Goal: Task Accomplishment & Management: Manage account settings

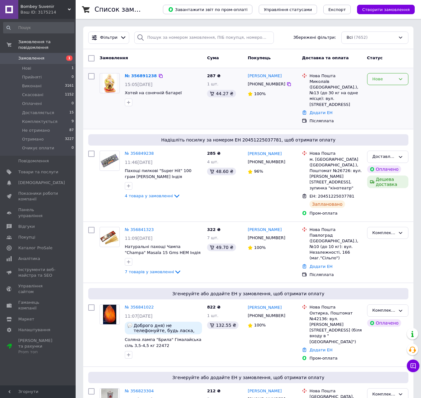
click at [390, 83] on div "Нове" at bounding box center [387, 79] width 41 height 12
click at [383, 94] on li "Прийнято" at bounding box center [387, 92] width 41 height 12
click at [145, 76] on link "№ 356891238" at bounding box center [139, 75] width 29 height 5
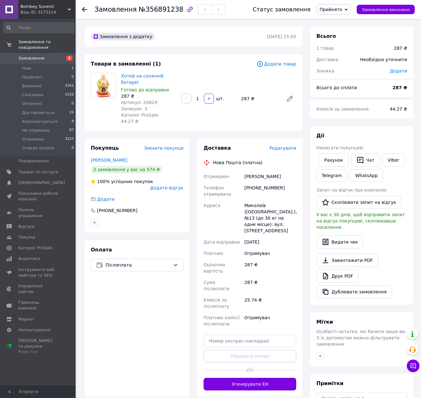
click at [349, 10] on span "Прийнято" at bounding box center [333, 9] width 34 height 11
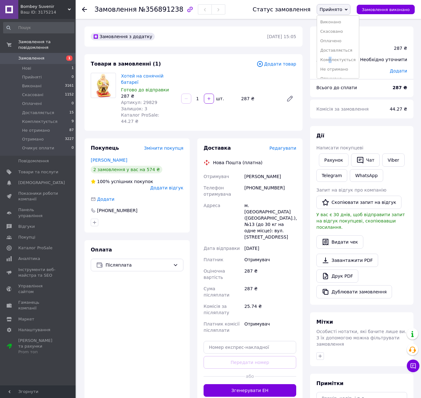
click at [338, 58] on li "Комплектується" at bounding box center [338, 59] width 42 height 9
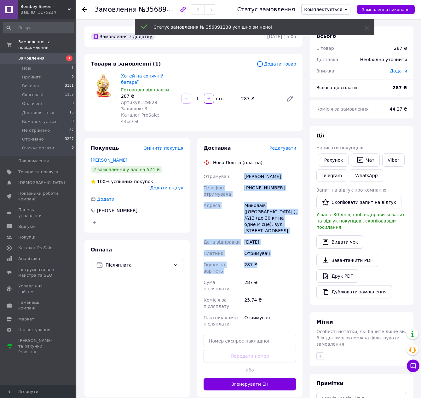
drag, startPoint x: 239, startPoint y: 158, endPoint x: 277, endPoint y: 243, distance: 92.9
click at [277, 243] on div "Отримувач Ибрагимова Мария Телефон отримувача +380976220100 Адреса Миколаїв (Ми…" at bounding box center [249, 250] width 95 height 159
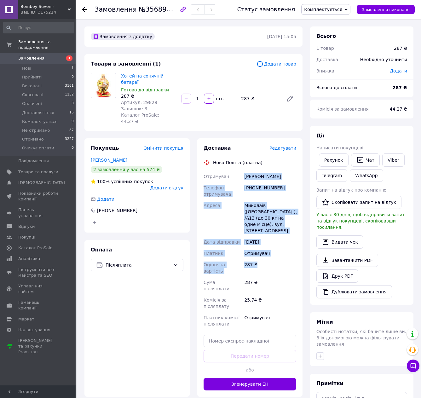
copy div "Отримувач Ибрагимова Мария Телефон отримувача +380976220100 Адреса Миколаїв (Ми…"
click at [116, 157] on link "Ибрагимова Мария" at bounding box center [109, 159] width 37 height 5
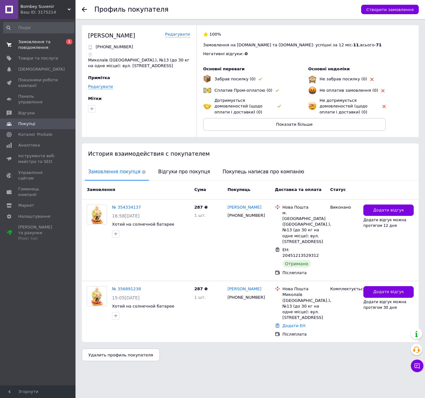
click at [53, 39] on link "Замовлення та повідомлення 0 1" at bounding box center [38, 45] width 77 height 16
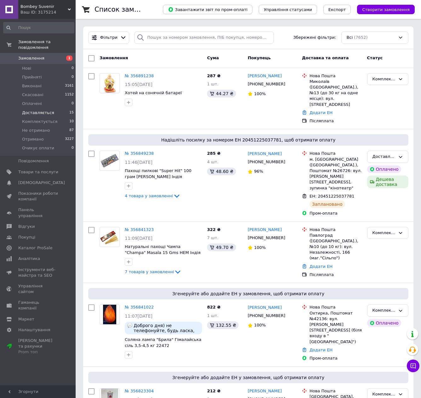
click at [37, 110] on span "Доставляється" at bounding box center [38, 113] width 32 height 6
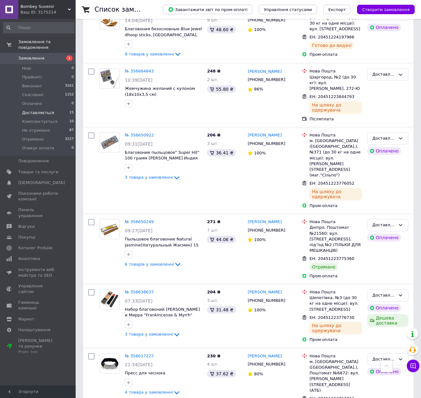
scroll to position [630, 0]
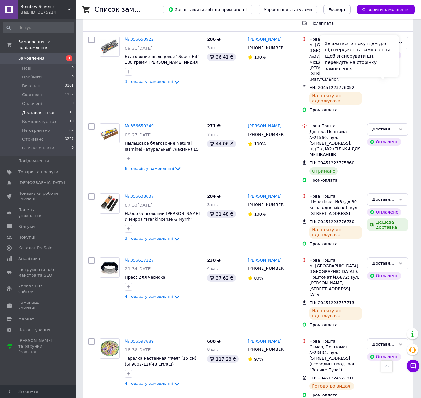
click at [389, 72] on div "Зв'яжіться з покупцем для підтвердження замовлення. Щоб згенерувати ЕН, перейді…" at bounding box center [359, 56] width 79 height 42
click at [403, 123] on div "Доставляється" at bounding box center [387, 129] width 41 height 12
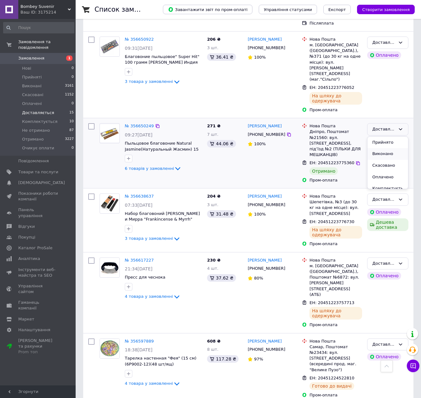
click at [391, 148] on li "Виконано" at bounding box center [387, 154] width 41 height 12
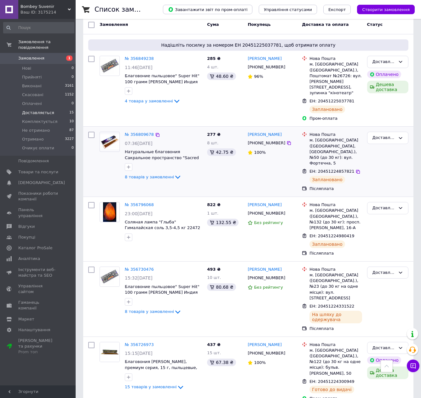
scroll to position [0, 0]
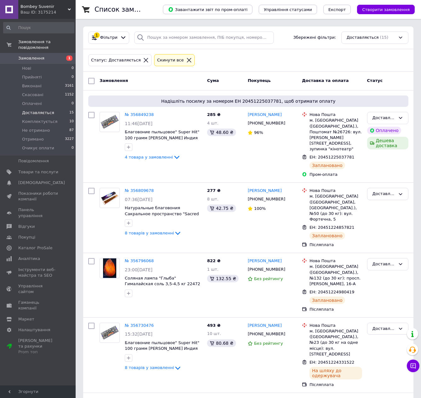
click at [36, 55] on span "Замовлення" at bounding box center [31, 58] width 26 height 6
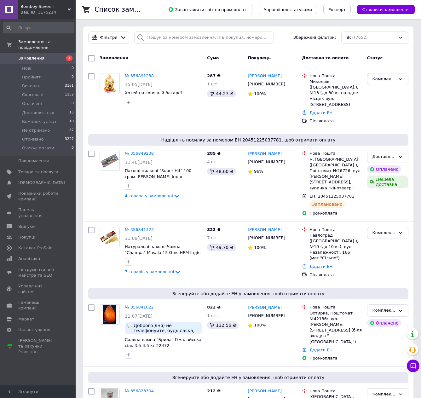
click at [36, 372] on div "Замовлення та повідомлення Замовлення 1 Нові 0 Прийняті 0 Виконані 3161 Скасова…" at bounding box center [38, 203] width 77 height 368
click at [36, 110] on span "Доставляється" at bounding box center [38, 113] width 32 height 6
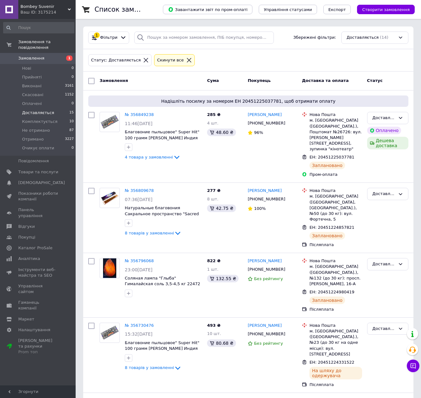
click at [27, 55] on span "Замовлення" at bounding box center [31, 58] width 26 height 6
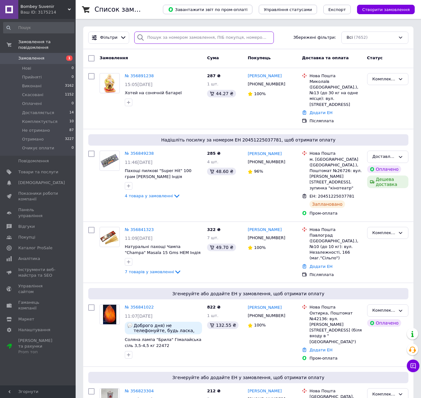
click at [147, 37] on input "search" at bounding box center [203, 37] width 139 height 12
paste input "356650249"
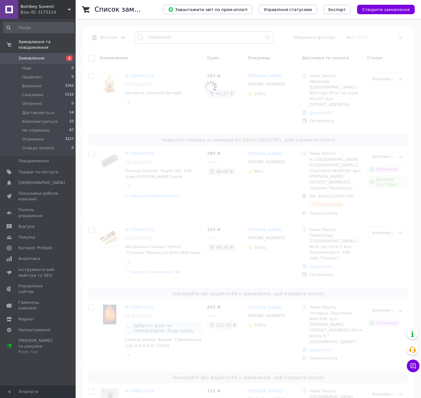
type input "356650249"
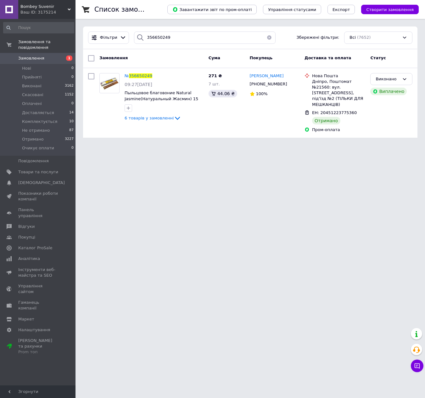
click at [26, 55] on span "Замовлення" at bounding box center [31, 58] width 26 height 6
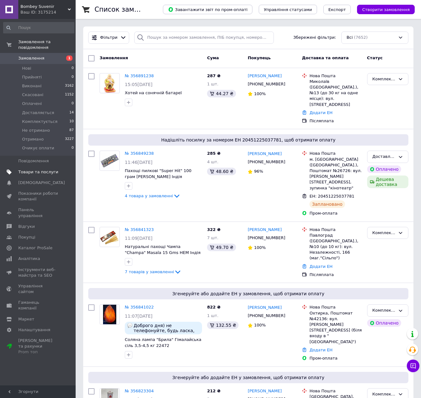
click at [28, 169] on span "Товари та послуги" at bounding box center [38, 172] width 40 height 6
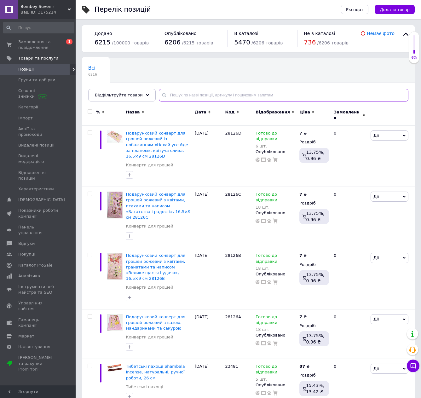
click at [186, 95] on input "text" at bounding box center [283, 95] width 249 height 13
paste input "36278"
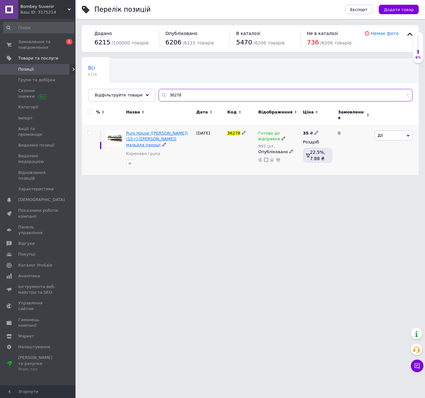
type input "36278"
click at [150, 131] on span "Pure House (Чистий Дім) (15 г) (Satya) мальала пахощі" at bounding box center [157, 139] width 62 height 16
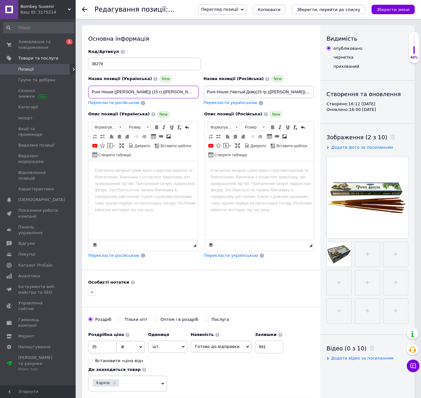
click at [128, 93] on input "Pure House (Чистий Дім) (15 г) (Satya) мальала пахощі" at bounding box center [143, 92] width 111 height 13
paste input "Ароматичні палички Satya Pure House, 15 г"
type input "Ароматичні палички Satya Pure House, 15 г"
click at [233, 93] on input "Pure House (Чистый Дом)(15 гр.)(Satya) масала благовоние" at bounding box center [258, 92] width 111 height 13
paste input "Ароматические палочки Satya Pure House, 15 г"
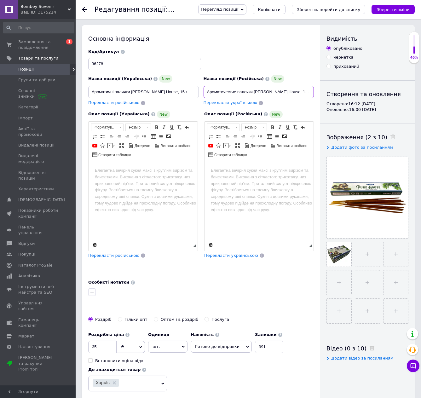
type input "Ароматические палочки Satya Pure House, 15 г"
click at [160, 180] on html at bounding box center [142, 170] width 109 height 19
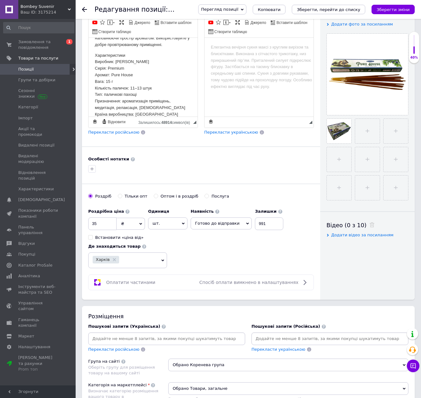
scroll to position [157, 0]
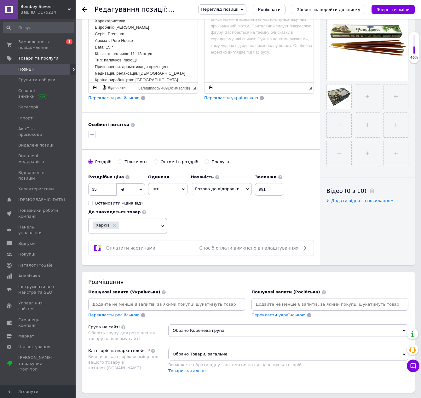
click at [162, 301] on input at bounding box center [166, 303] width 154 height 9
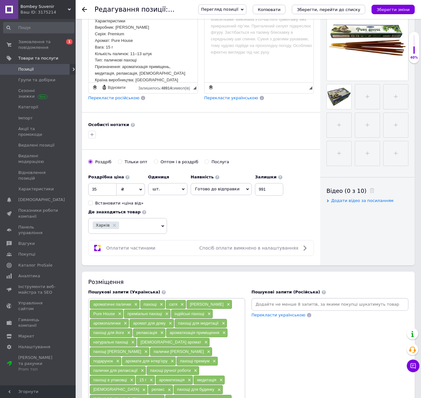
click at [273, 299] on input at bounding box center [330, 303] width 154 height 9
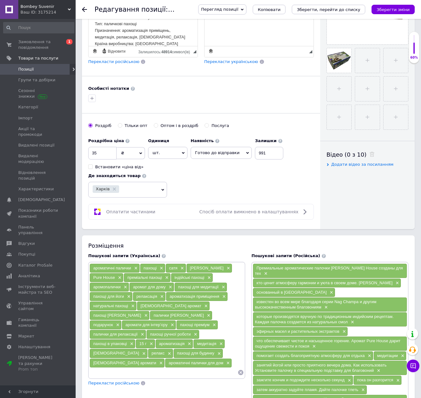
scroll to position [252, 0]
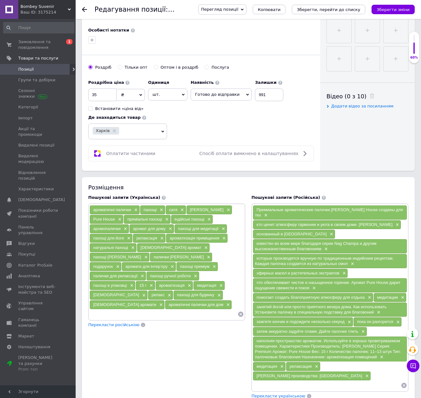
click at [405, 382] on icon at bounding box center [403, 385] width 6 height 6
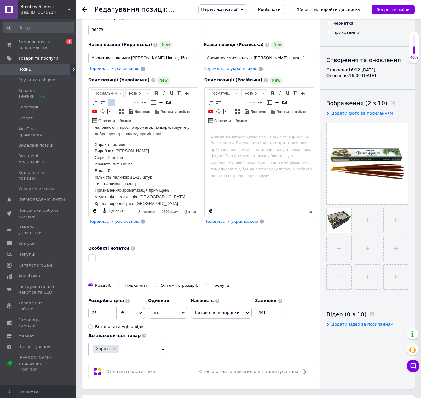
scroll to position [0, 0]
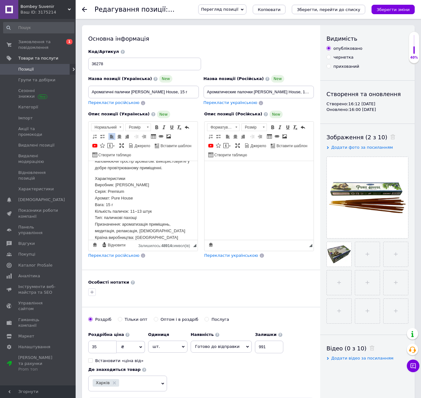
click at [250, 180] on html at bounding box center [258, 170] width 109 height 19
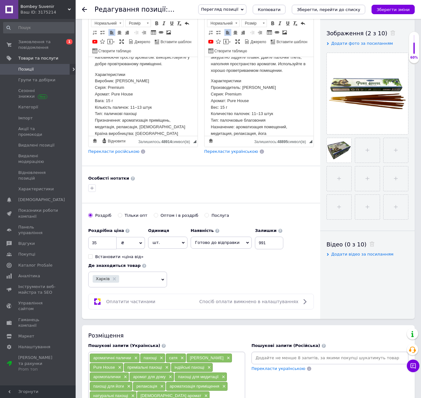
scroll to position [157, 0]
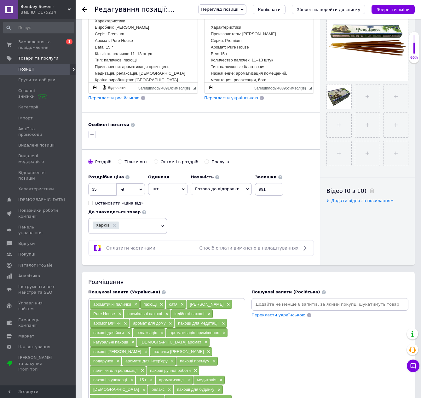
click at [283, 303] on input at bounding box center [330, 303] width 154 height 9
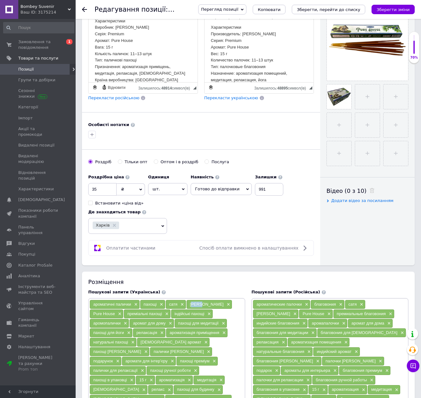
drag, startPoint x: 200, startPoint y: 307, endPoint x: 192, endPoint y: 305, distance: 8.1
click at [192, 304] on div "Satya ×" at bounding box center [208, 304] width 45 height 9
drag, startPoint x: 190, startPoint y: 304, endPoint x: 200, endPoint y: 309, distance: 12.3
click at [201, 307] on div "Satya ×" at bounding box center [208, 304] width 45 height 9
copy span "Satya"
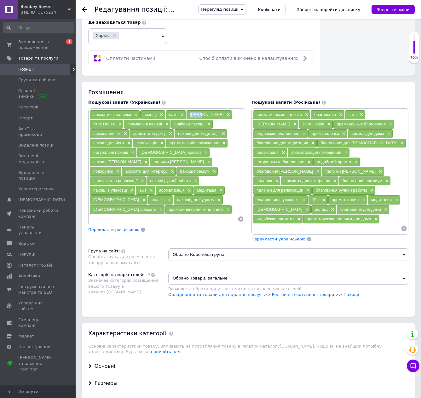
scroll to position [409, 0]
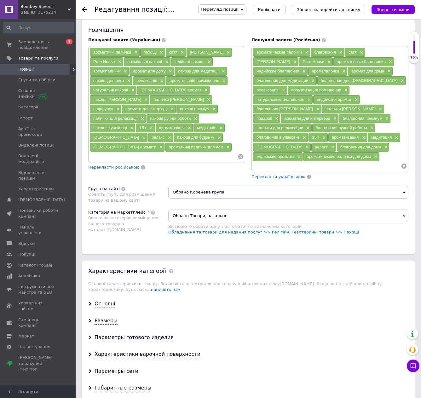
click at [258, 230] on link "Обладнання та товари для надання послуг >> Релігійні і езотеричні товари >> Пах…" at bounding box center [263, 232] width 191 height 5
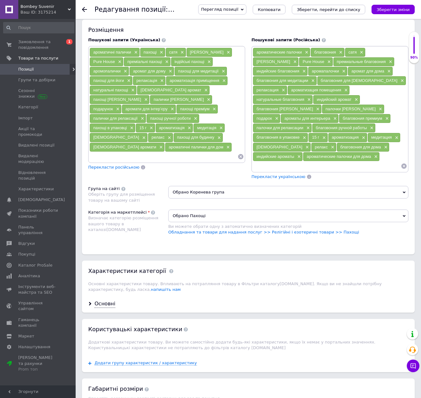
click at [199, 186] on span "Обрано Коренева група" at bounding box center [288, 192] width 240 height 13
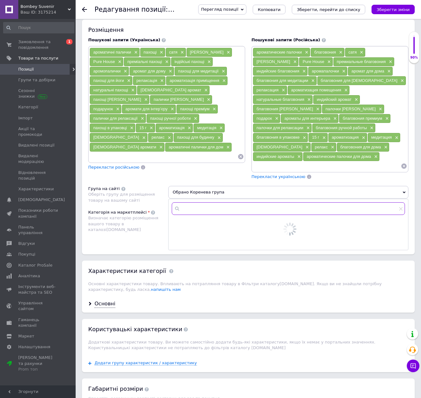
click at [190, 203] on input "text" at bounding box center [288, 208] width 233 height 13
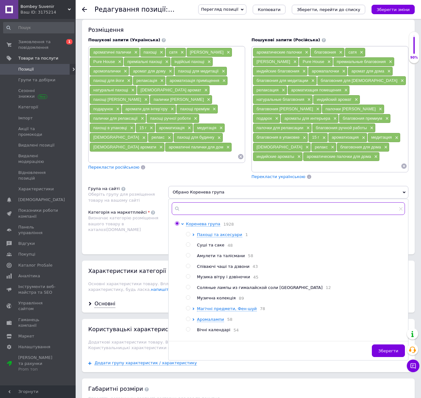
paste input "Satya"
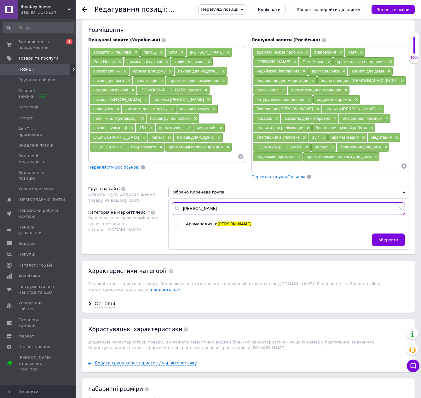
type input "Satya"
click at [188, 221] on span "Аромапалички" at bounding box center [201, 223] width 31 height 5
radio input "true"
click at [388, 237] on span "Зберегти" at bounding box center [388, 239] width 20 height 5
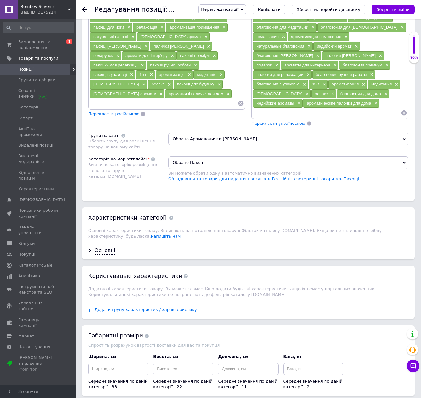
scroll to position [504, 0]
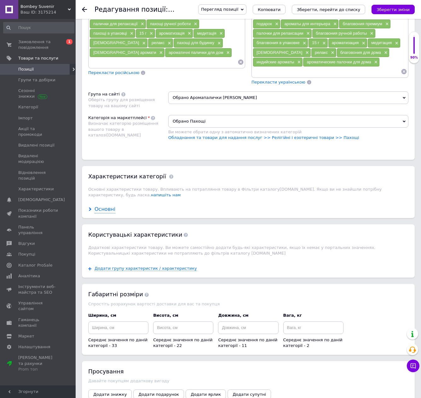
click at [100, 206] on div "Основні" at bounding box center [104, 209] width 21 height 7
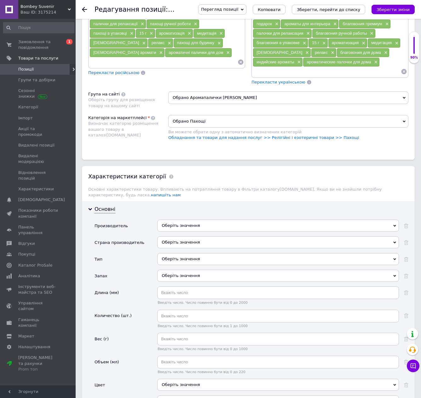
click at [179, 219] on div "Оберіть значення" at bounding box center [277, 225] width 241 height 12
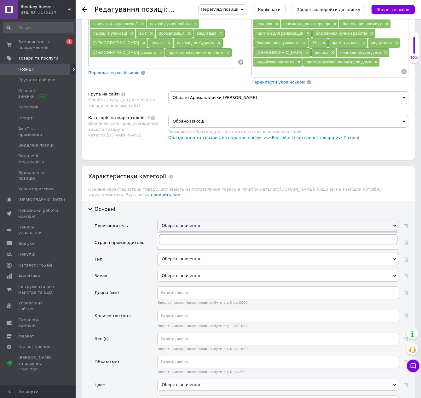
paste input "Satya"
type input "Satya"
click at [171, 247] on li "Satya" at bounding box center [277, 251] width 241 height 9
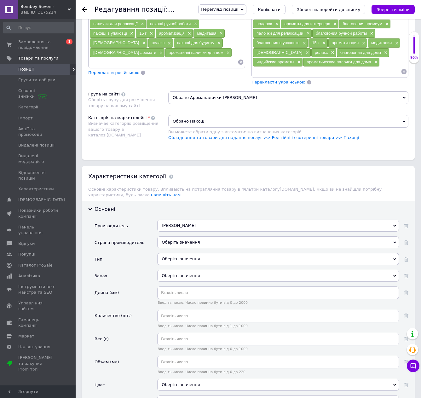
click at [174, 236] on div "Оберіть значення" at bounding box center [277, 242] width 241 height 12
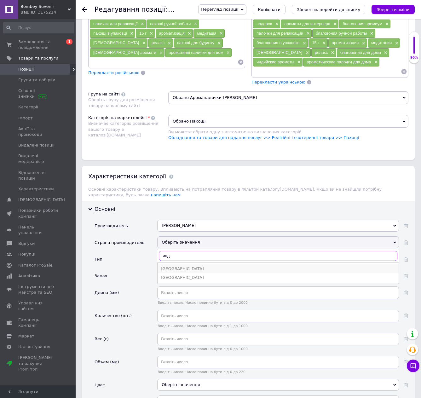
type input "инд"
click at [171, 266] on div "Индия" at bounding box center [278, 269] width 235 height 6
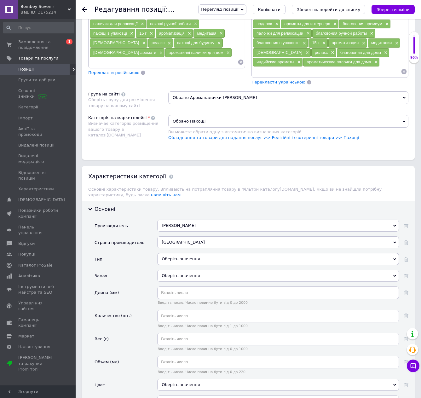
click at [173, 253] on div "Оберіть значення" at bounding box center [277, 259] width 241 height 12
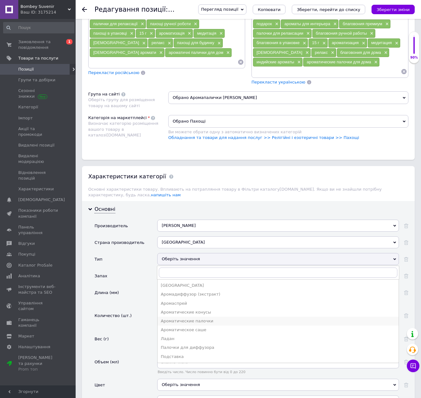
click at [189, 318] on div "Ароматические палочки" at bounding box center [278, 321] width 235 height 6
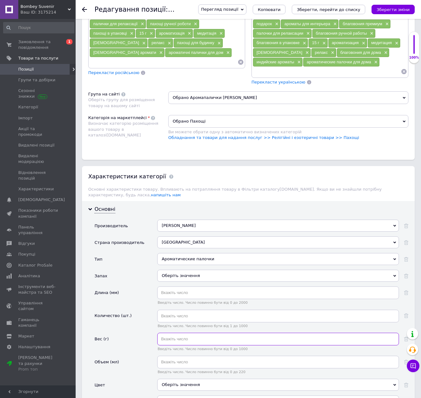
click at [162, 332] on input "text" at bounding box center [277, 338] width 241 height 13
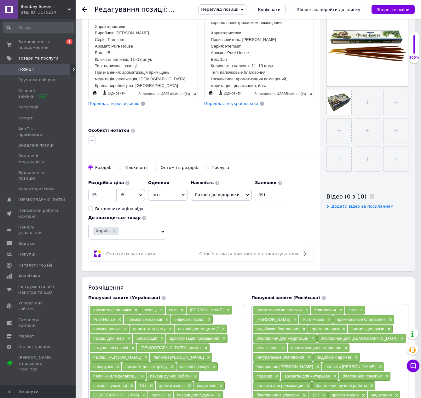
scroll to position [94, 0]
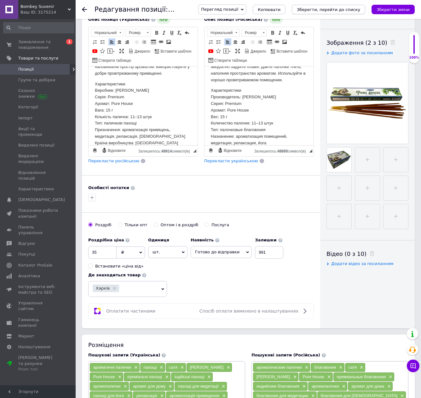
type input "15"
click at [329, 11] on icon "Зберегти, перейти до списку" at bounding box center [328, 9] width 63 height 5
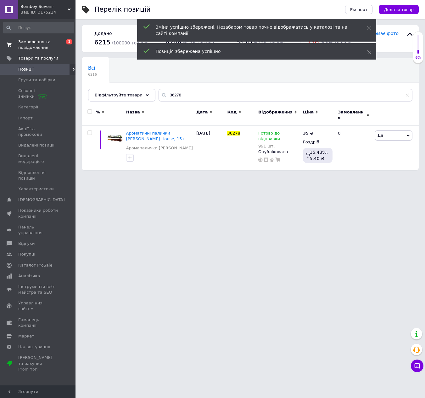
click at [48, 44] on span "Замовлення та повідомлення" at bounding box center [38, 44] width 40 height 11
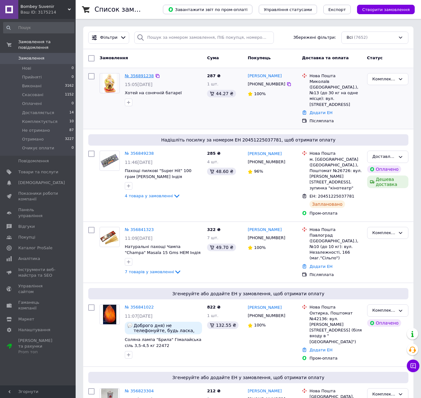
click at [144, 76] on link "№ 356891238" at bounding box center [139, 75] width 29 height 5
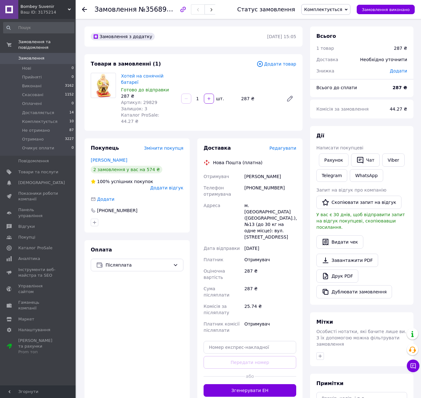
click at [283, 145] on span "Редагувати" at bounding box center [282, 147] width 27 height 5
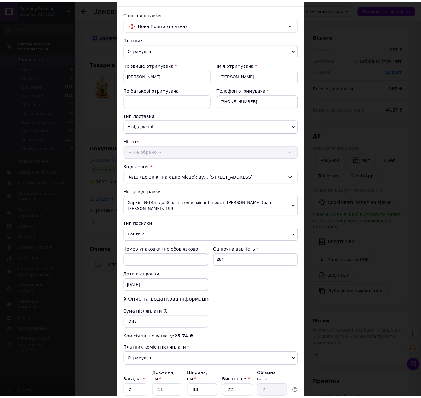
scroll to position [89, 0]
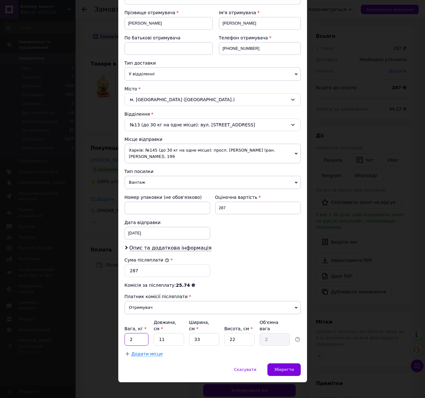
drag, startPoint x: 135, startPoint y: 332, endPoint x: 128, endPoint y: 330, distance: 7.6
click at [128, 333] on input "2" at bounding box center [137, 339] width 24 height 13
type input "1"
type input "3"
type input "0.54"
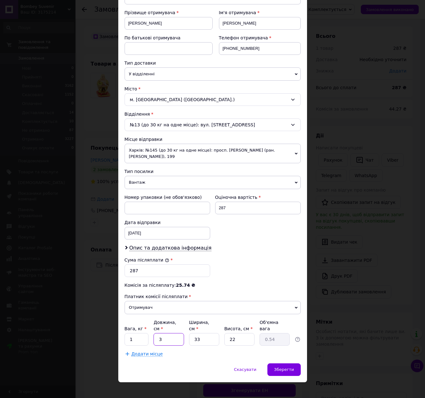
type input "30"
type input "5.45"
type input "30"
type input "1"
type input "0.17"
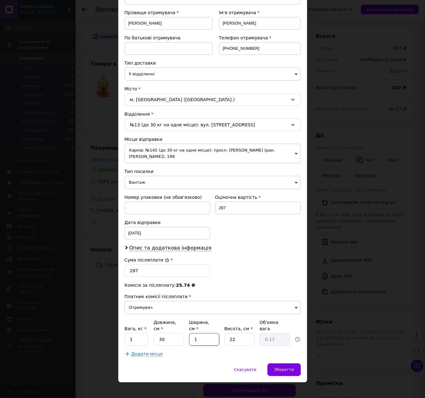
type input "12"
type input "1.98"
type input "12"
type input "1"
type input "0.1"
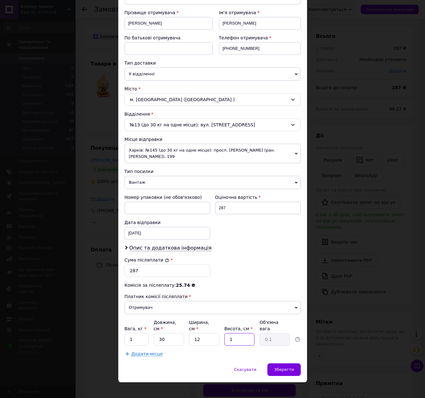
type input "10"
type input "0.9"
type input "10"
click at [280, 367] on span "Зберегти" at bounding box center [284, 369] width 20 height 5
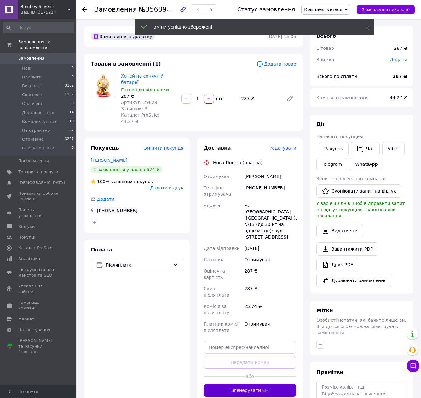
click at [256, 384] on button "Згенерувати ЕН" at bounding box center [249, 390] width 93 height 13
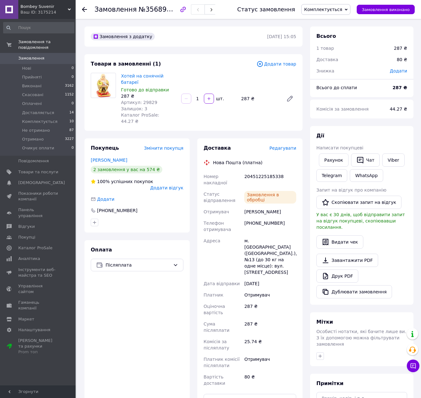
drag, startPoint x: 338, startPoint y: 9, endPoint x: 332, endPoint y: 25, distance: 16.9
click at [338, 9] on span "Комплектується" at bounding box center [323, 9] width 38 height 5
click at [329, 60] on li "Доставляється" at bounding box center [325, 59] width 48 height 9
click at [29, 55] on span "Замовлення" at bounding box center [31, 58] width 26 height 6
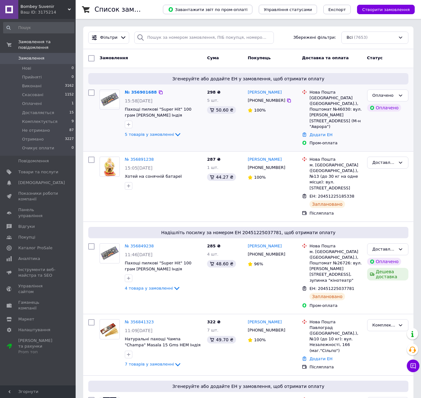
click at [92, 92] on input "checkbox" at bounding box center [91, 92] width 6 height 6
checkbox input "true"
click at [131, 57] on span "Дії для 1 замовлення" at bounding box center [122, 58] width 46 height 6
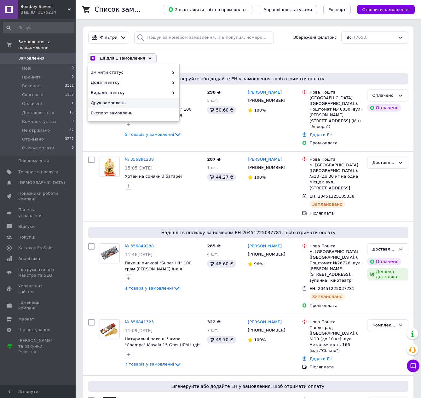
drag, startPoint x: 280, startPoint y: 60, endPoint x: 309, endPoint y: 41, distance: 35.5
click at [280, 60] on div "Дії для 1 замовлення Вибрати все 7653 замовлень Вибрані всі 7653 замовлень Скас…" at bounding box center [247, 58] width 327 height 16
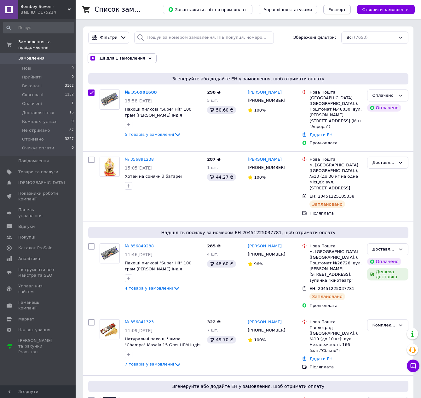
click at [343, 10] on span "Експорт" at bounding box center [337, 9] width 18 height 5
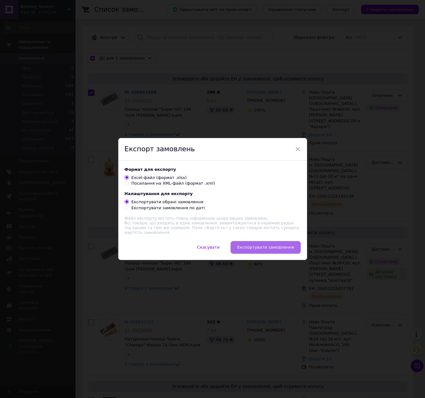
click at [275, 247] on span "Експортувати замовлення" at bounding box center [265, 247] width 57 height 5
checkbox input "true"
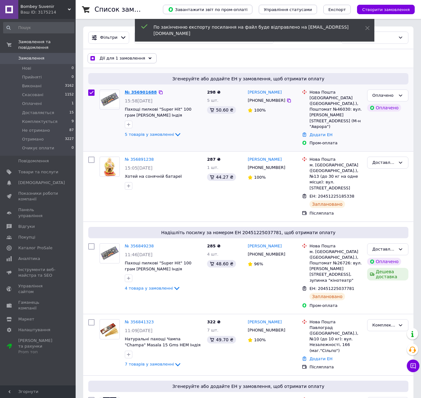
click at [148, 90] on link "№ 356901688" at bounding box center [141, 92] width 32 height 5
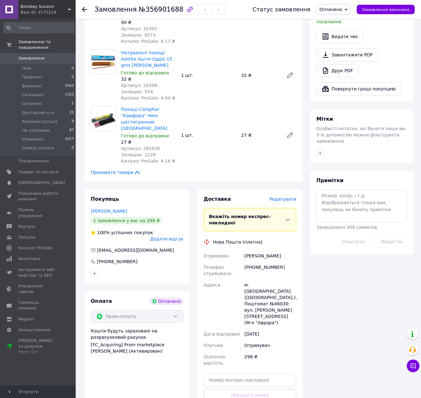
scroll to position [283, 0]
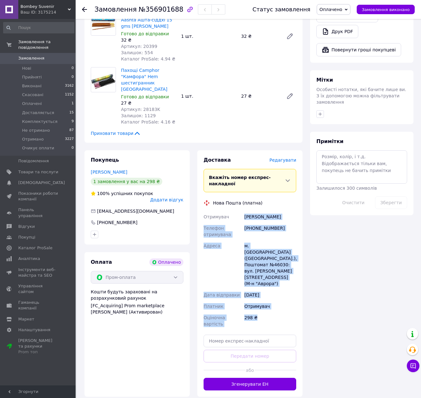
drag, startPoint x: 237, startPoint y: 169, endPoint x: 278, endPoint y: 258, distance: 98.2
click at [278, 258] on div "Отримувач Огієнко Ірина Телефон отримувача +380681955078 Адреса м. Снігурівка (…" at bounding box center [249, 270] width 95 height 118
copy div "Отримувач Огієнко Ірина Телефон отримувача +380681955078 Адреса м. Снігурівка (…"
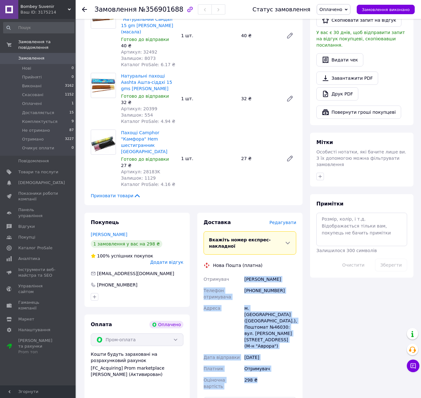
scroll to position [220, 0]
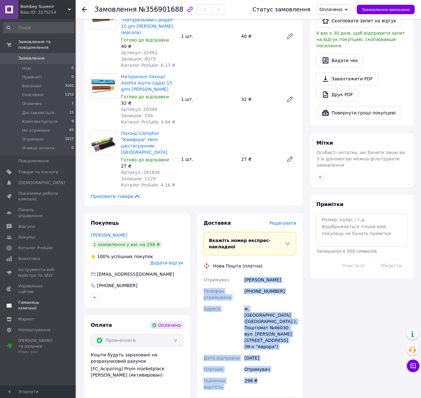
click at [31, 180] on span "[DEMOGRAPHIC_DATA]" at bounding box center [41, 183] width 47 height 6
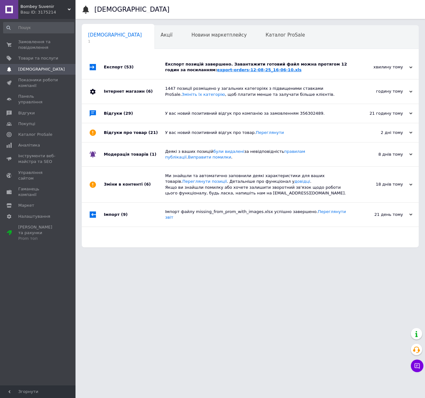
click at [236, 70] on link "export-orders-12-08-25_16-06-10.xls" at bounding box center [259, 69] width 85 height 5
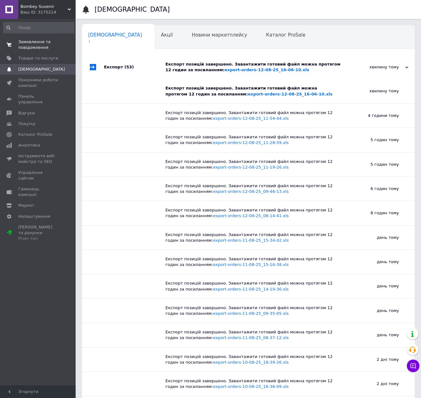
click at [35, 45] on span "Замовлення та повідомлення" at bounding box center [38, 44] width 40 height 11
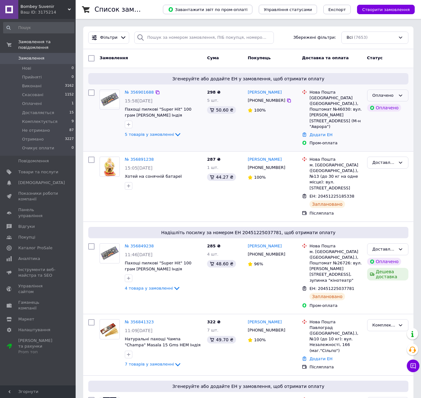
click at [398, 95] on icon at bounding box center [400, 95] width 5 height 5
click at [389, 124] on li "Комплектується" at bounding box center [387, 133] width 41 height 18
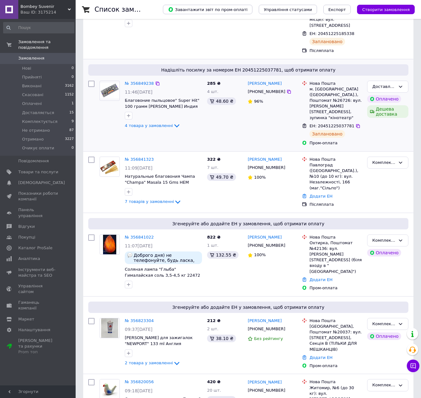
scroll to position [189, 0]
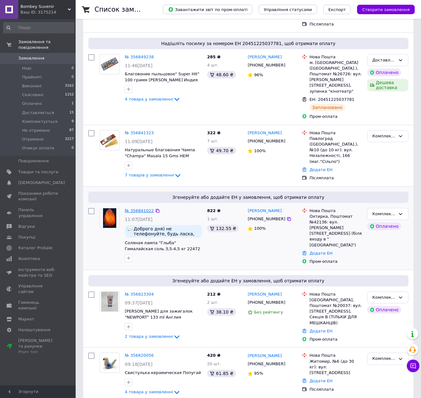
click at [144, 208] on link "№ 356841022" at bounding box center [139, 210] width 29 height 5
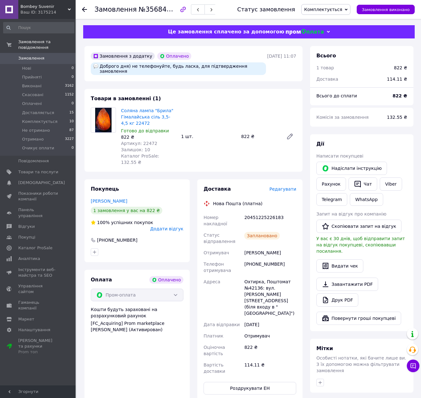
click at [336, 8] on span "Комплектується" at bounding box center [323, 9] width 38 height 5
click at [328, 60] on li "Доставляється" at bounding box center [325, 59] width 48 height 9
click at [28, 55] on span "Замовлення" at bounding box center [31, 58] width 26 height 6
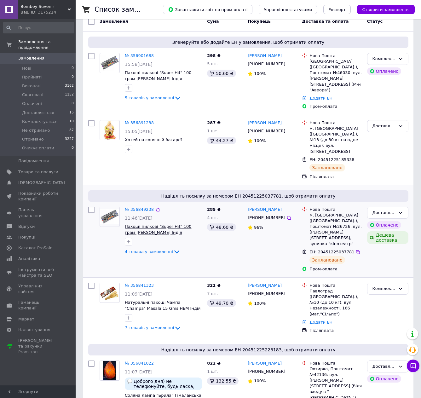
scroll to position [126, 0]
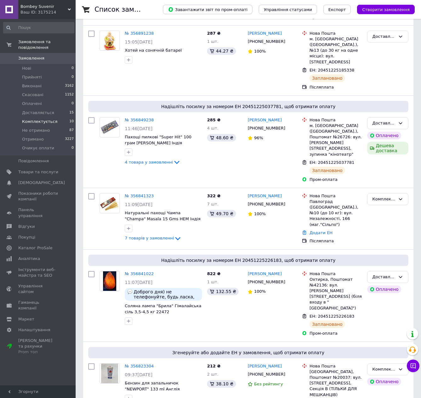
click at [41, 119] on span "Комплектується" at bounding box center [39, 122] width 35 height 6
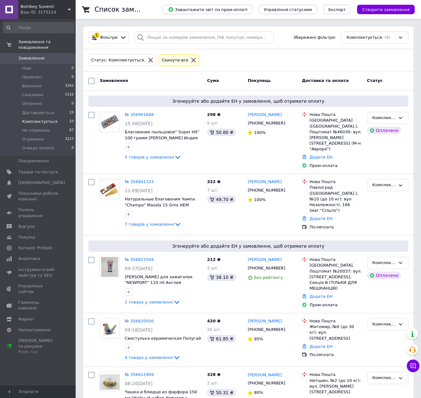
click at [28, 55] on span "Замовлення" at bounding box center [31, 58] width 26 height 6
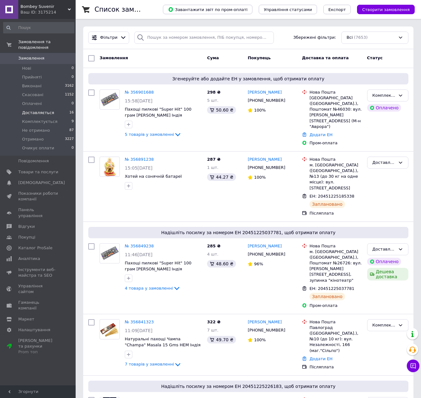
click at [56, 109] on li "Доставляється 16" at bounding box center [38, 112] width 77 height 9
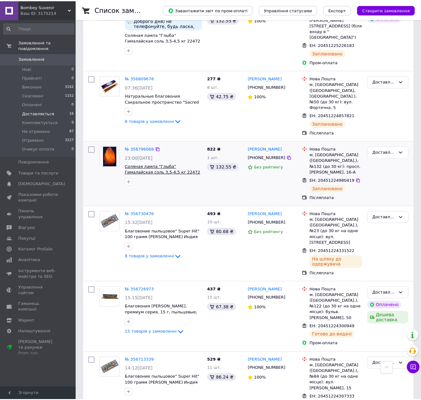
scroll to position [315, 0]
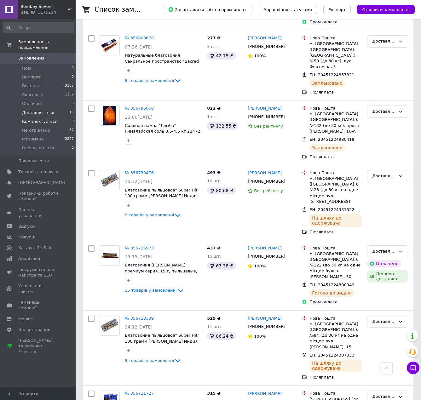
click at [43, 119] on span "Комплектується" at bounding box center [39, 122] width 35 height 6
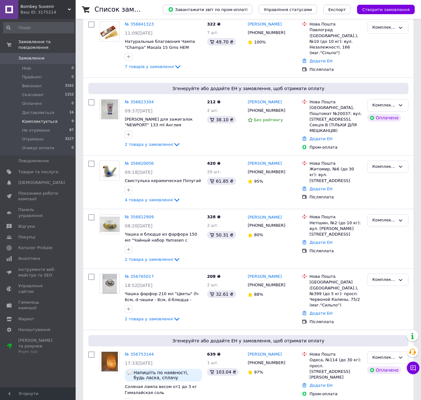
scroll to position [283, 0]
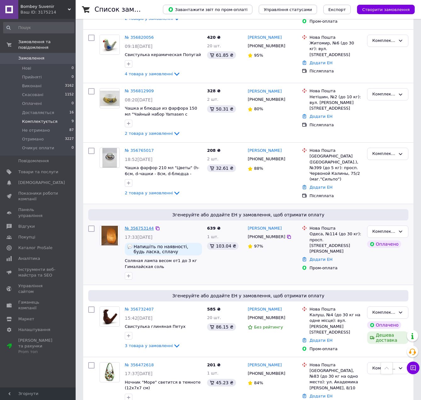
click at [143, 226] on link "№ 356753144" at bounding box center [139, 228] width 29 height 5
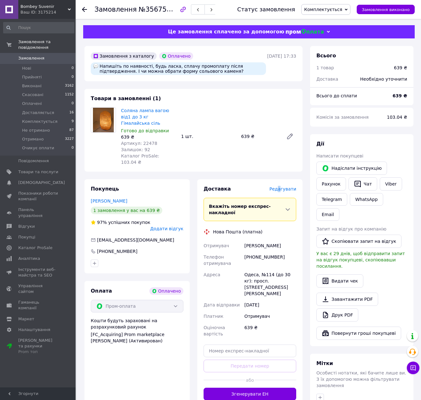
click at [283, 186] on span "Редагувати" at bounding box center [282, 188] width 27 height 5
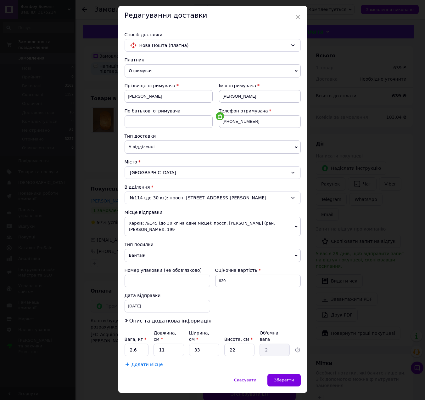
scroll to position [25, 0]
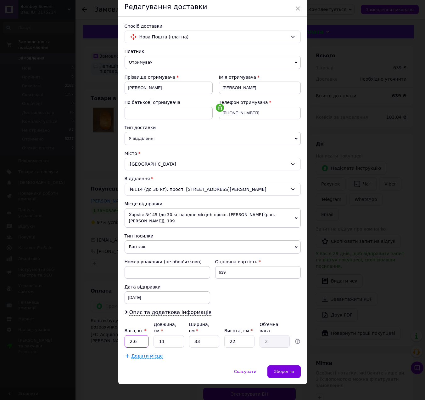
drag, startPoint x: 137, startPoint y: 336, endPoint x: 127, endPoint y: 333, distance: 10.7
click at [127, 335] on input "2.6" at bounding box center [137, 341] width 24 height 13
type input "36"
click at [284, 369] on span "Зберегти" at bounding box center [284, 371] width 20 height 5
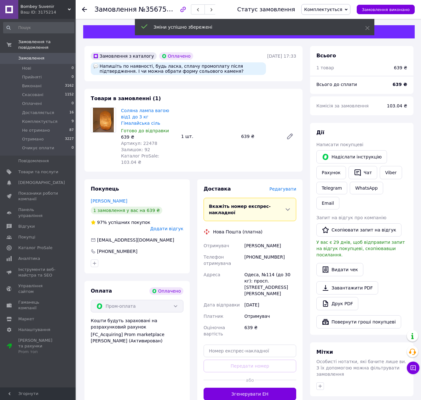
click at [275, 388] on button "Згенерувати ЕН" at bounding box center [249, 394] width 93 height 13
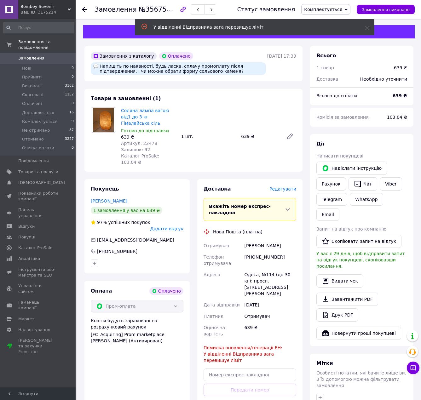
click at [284, 186] on span "Редагувати" at bounding box center [282, 188] width 27 height 5
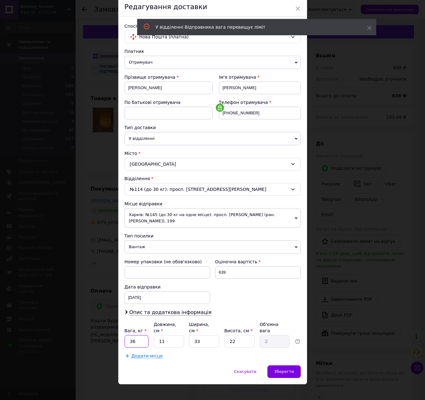
click at [131, 335] on input "36" at bounding box center [137, 341] width 24 height 13
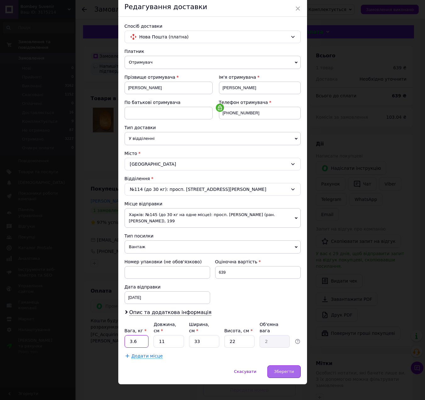
type input "3.6"
click at [274, 365] on div "Зберегти" at bounding box center [284, 371] width 33 height 13
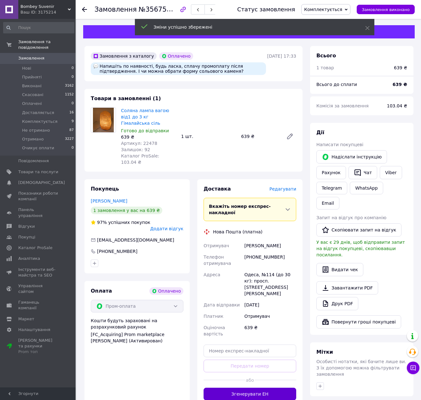
click at [273, 388] on button "Згенерувати ЕН" at bounding box center [249, 394] width 93 height 13
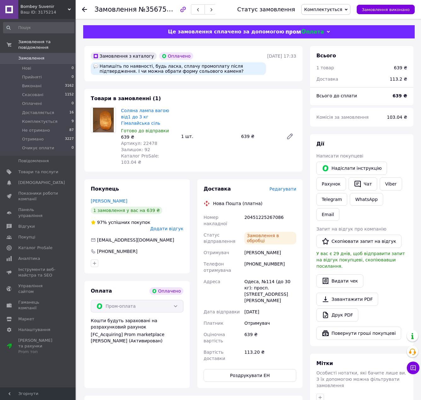
click at [342, 10] on span "Комплектується" at bounding box center [323, 9] width 38 height 5
click at [332, 59] on li "Доставляється" at bounding box center [325, 59] width 48 height 9
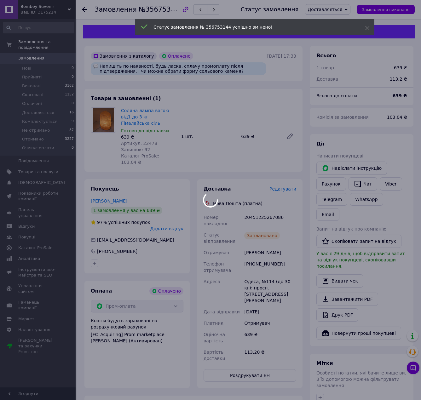
scroll to position [6, 0]
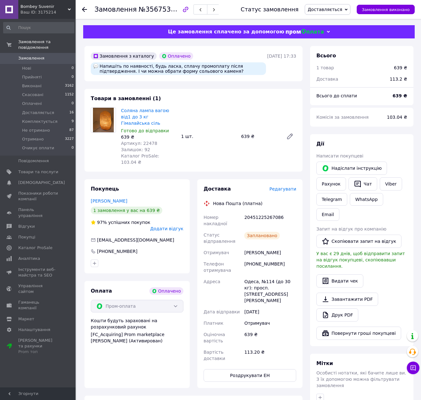
click at [34, 55] on span "Замовлення" at bounding box center [31, 58] width 26 height 6
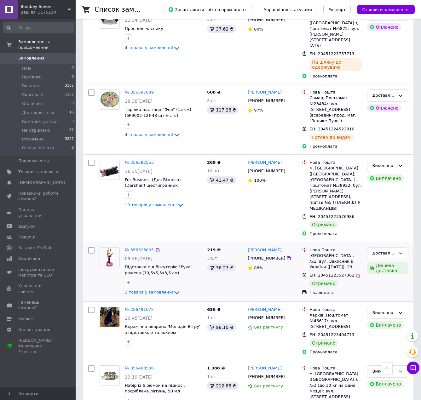
scroll to position [1669, 0]
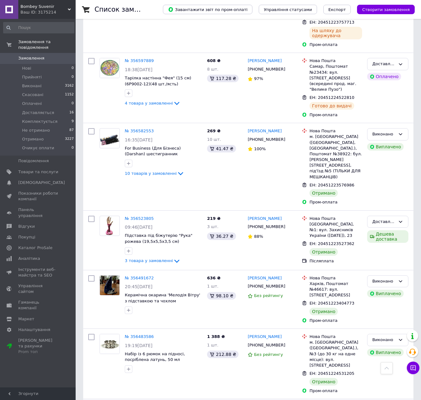
click at [142, 397] on link "№ 356472618" at bounding box center [139, 406] width 29 height 5
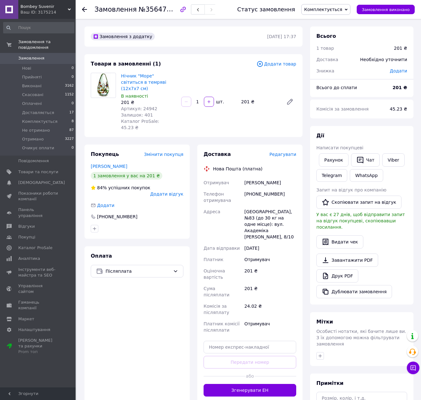
click at [280, 152] on span "Редагувати" at bounding box center [282, 154] width 27 height 5
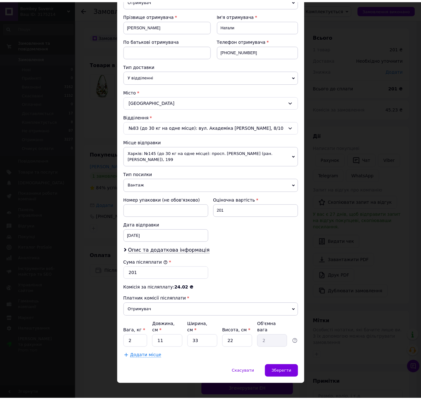
scroll to position [87, 0]
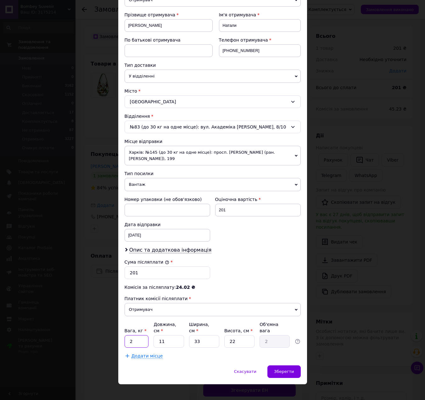
drag, startPoint x: 134, startPoint y: 336, endPoint x: 127, endPoint y: 337, distance: 7.6
click at [126, 337] on input "2" at bounding box center [137, 341] width 24 height 13
click at [138, 335] on input "12" at bounding box center [137, 341] width 24 height 13
type input "1"
type input "3"
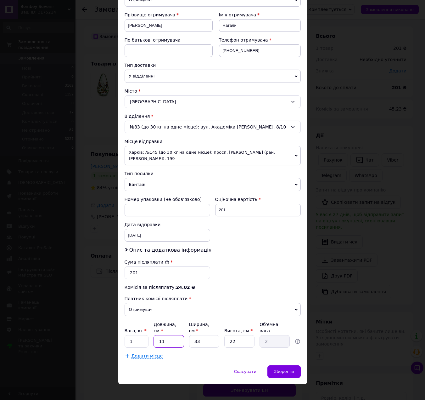
type input "0.54"
type input "30"
type input "5.45"
type input "30"
type input "1"
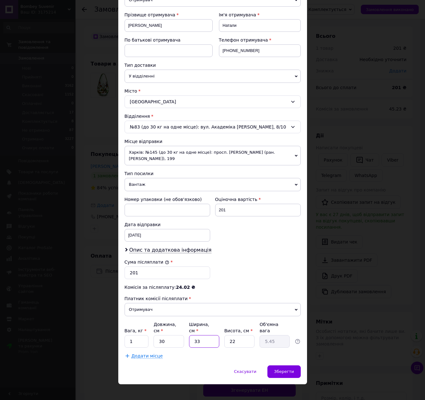
type input "0.17"
type input "12"
type input "1.98"
type input "12"
type input "1"
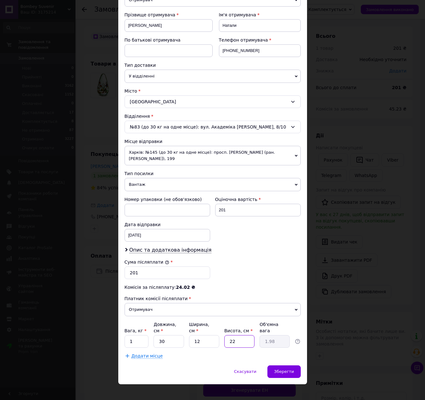
type input "0.1"
type input "10"
type input "0.9"
type input "10"
click at [280, 368] on div "Зберегти" at bounding box center [284, 371] width 33 height 13
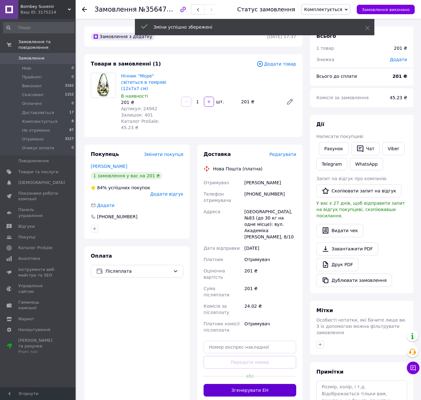
click at [273, 384] on button "Згенерувати ЕН" at bounding box center [249, 390] width 93 height 13
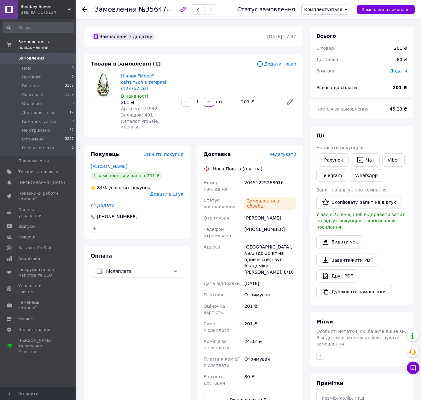
click at [333, 10] on span "Комплектується" at bounding box center [323, 9] width 38 height 5
click at [331, 57] on li "Доставляється" at bounding box center [325, 59] width 48 height 9
click at [49, 55] on span "Замовлення" at bounding box center [38, 58] width 40 height 6
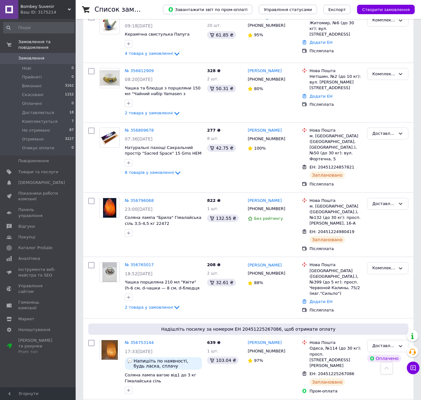
scroll to position [535, 0]
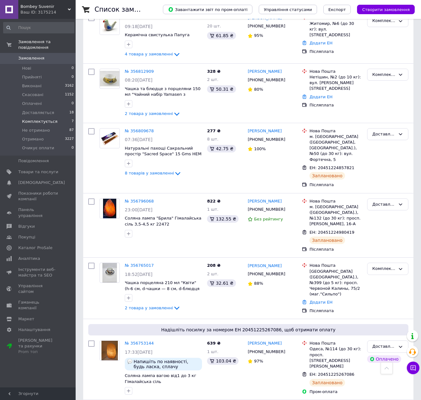
click at [41, 119] on span "Комплектується" at bounding box center [39, 122] width 35 height 6
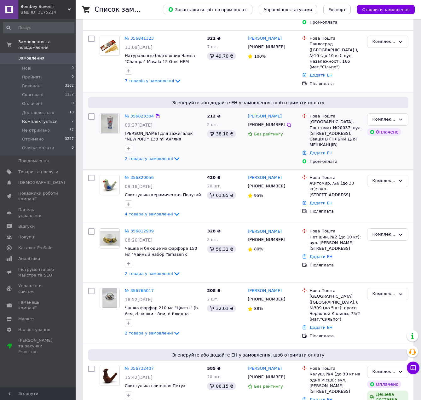
scroll to position [153, 0]
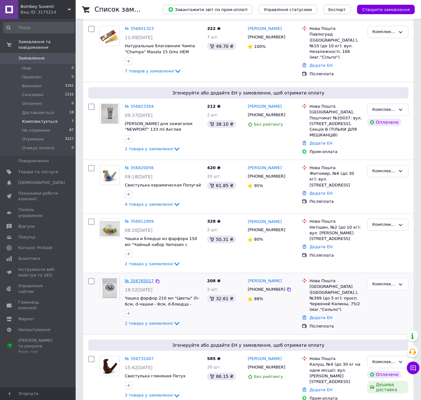
click at [140, 278] on link "№ 356765017" at bounding box center [139, 280] width 29 height 5
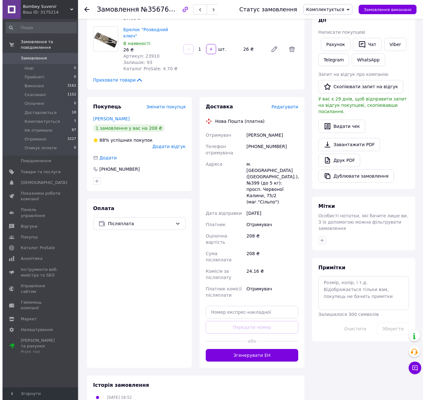
scroll to position [116, 0]
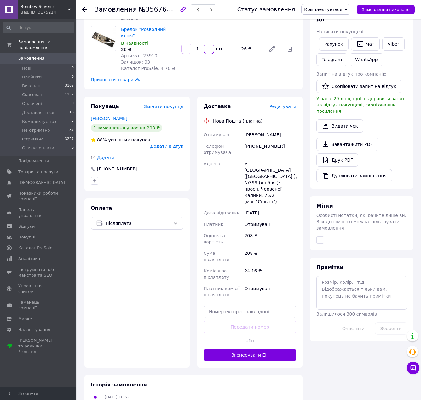
click at [283, 104] on span "Редагувати" at bounding box center [282, 106] width 27 height 5
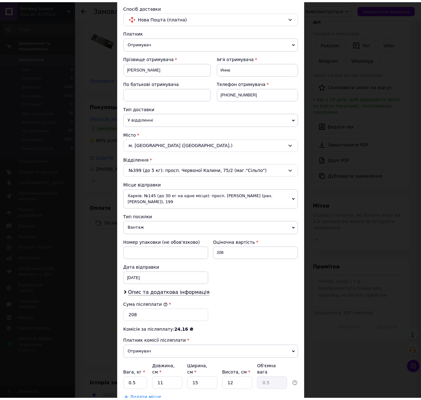
scroll to position [87, 0]
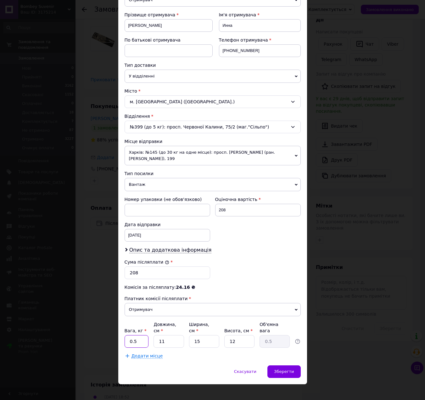
drag, startPoint x: 135, startPoint y: 336, endPoint x: 130, endPoint y: 335, distance: 5.5
click at [130, 335] on input "0.5" at bounding box center [137, 341] width 24 height 13
type input "1"
type input "3"
type input "0.14"
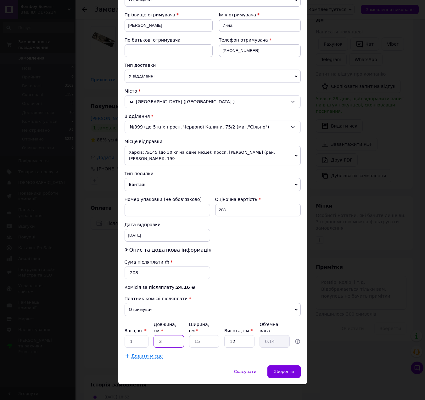
type input "30"
type input "1.35"
type input "30"
type input "1"
type input "0.1"
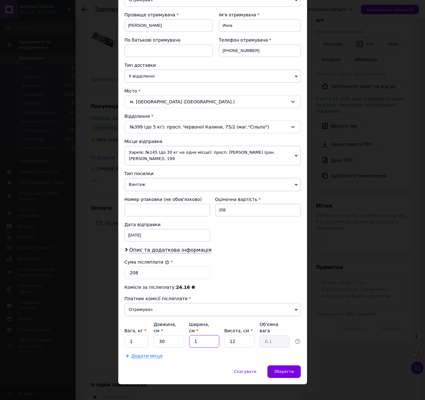
type input "12"
type input "1.08"
type input "12"
type input "1"
type input "0.1"
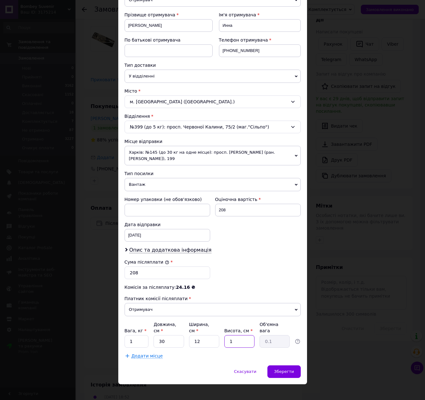
type input "10"
type input "0.9"
type input "10"
click at [284, 369] on span "Зберегти" at bounding box center [284, 371] width 20 height 5
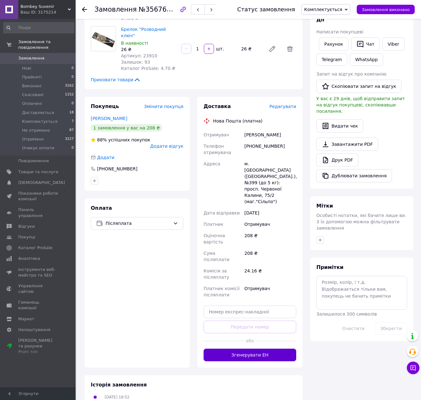
click at [256, 349] on button "Згенерувати ЕН" at bounding box center [249, 355] width 93 height 13
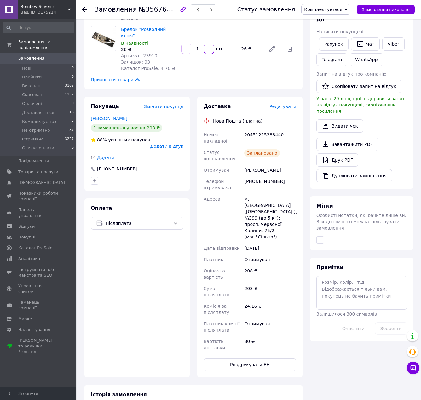
click at [342, 12] on span "Комплектується" at bounding box center [323, 9] width 38 height 5
click at [329, 59] on li "Доставляється" at bounding box center [325, 59] width 48 height 9
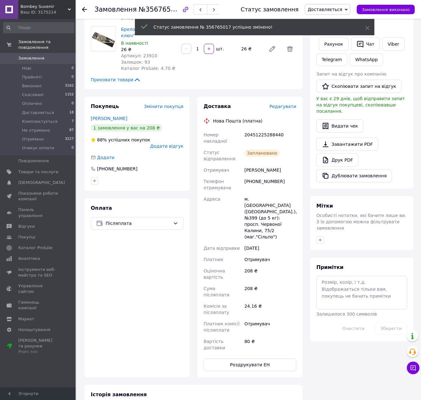
click at [32, 55] on span "Замовлення" at bounding box center [31, 58] width 26 height 6
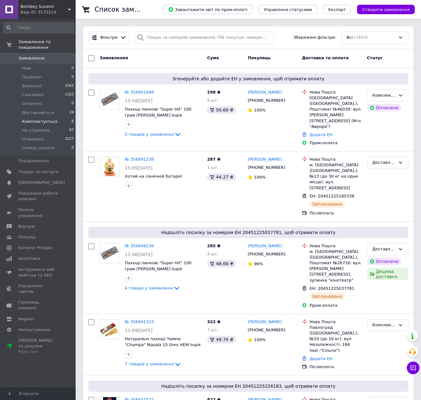
click at [41, 119] on span "Комплектується" at bounding box center [39, 122] width 35 height 6
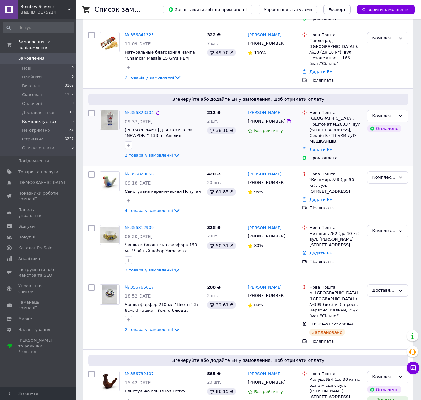
scroll to position [158, 0]
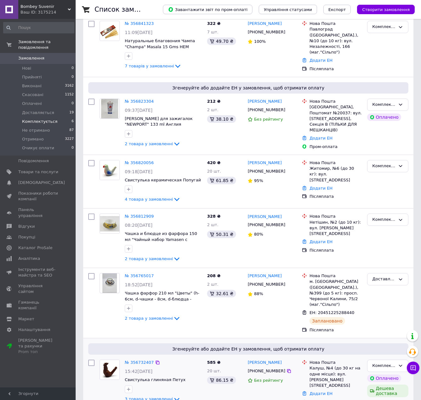
click at [173, 395] on icon at bounding box center [177, 399] width 8 height 8
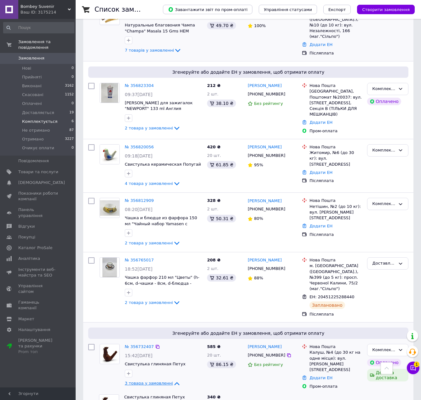
scroll to position [139, 0]
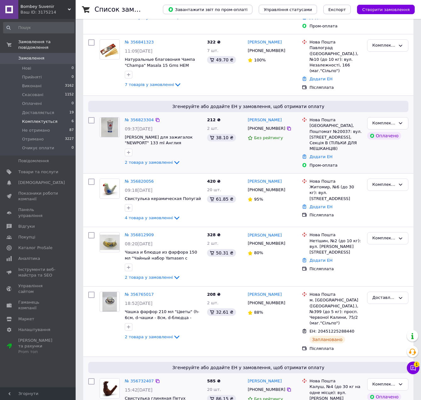
click at [202, 138] on span "[PERSON_NAME] для зажигалок "NEWPORT" 133 ml Англия" at bounding box center [163, 140] width 77 height 12
click at [139, 117] on link "№ 356823304" at bounding box center [139, 119] width 29 height 5
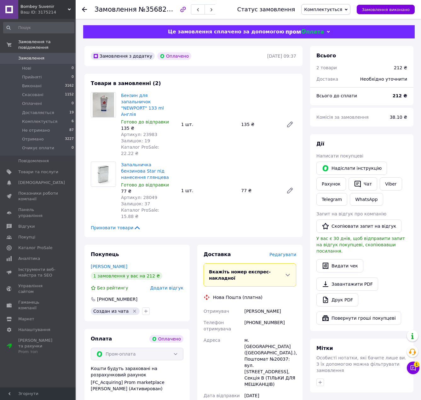
click at [290, 252] on span "Редагувати" at bounding box center [282, 254] width 27 height 5
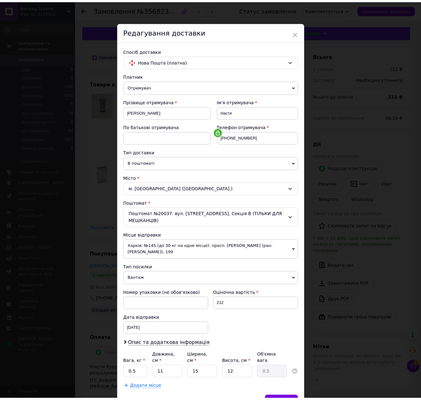
scroll to position [31, 0]
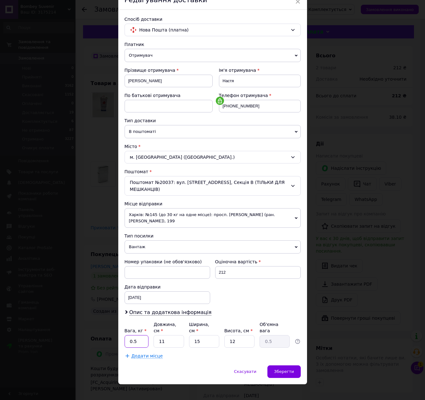
drag, startPoint x: 134, startPoint y: 335, endPoint x: 126, endPoint y: 337, distance: 8.9
click at [126, 337] on input "0.5" at bounding box center [137, 341] width 24 height 13
type input "1"
type input "3"
type input "0.14"
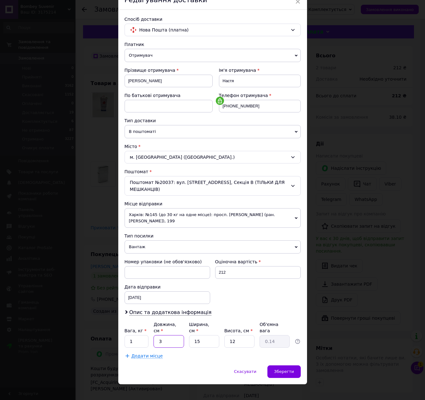
type input "30"
type input "1.35"
type input "30"
type input "1"
type input "0.1"
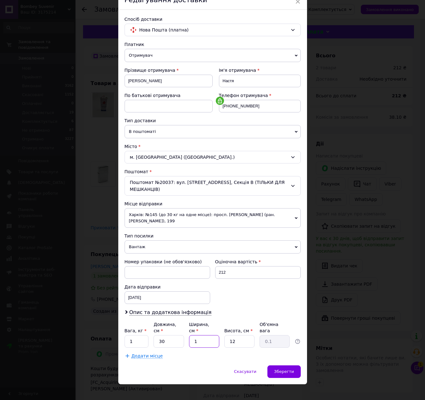
type input "12"
type input "1.08"
type input "12"
type input "1"
type input "0.1"
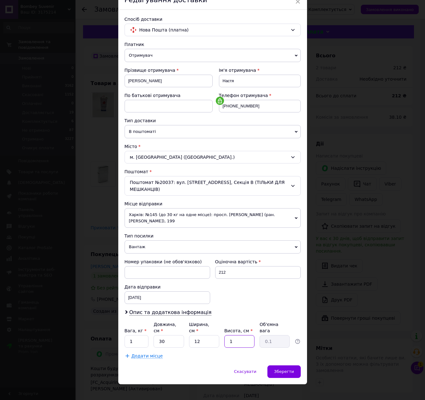
type input "10"
type input "0.9"
type input "10"
click at [284, 369] on span "Зберегти" at bounding box center [284, 371] width 20 height 5
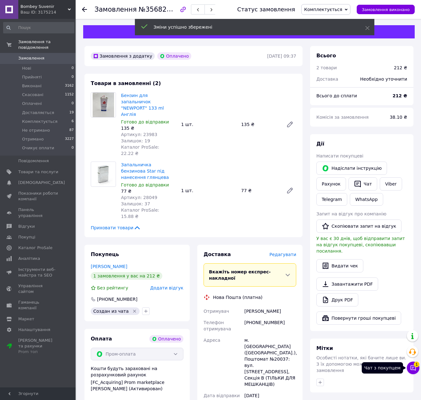
click at [411, 368] on icon at bounding box center [413, 368] width 6 height 6
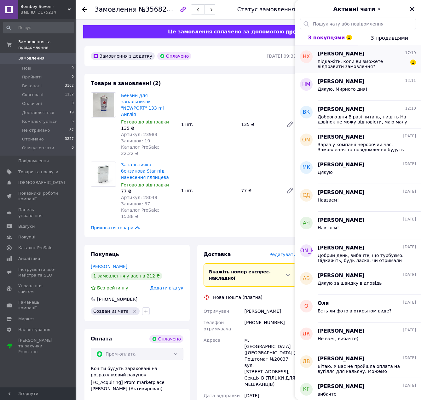
click at [378, 62] on span "підкажіть, коли ви зможете відправити замовлення?" at bounding box center [361, 64] width 89 height 10
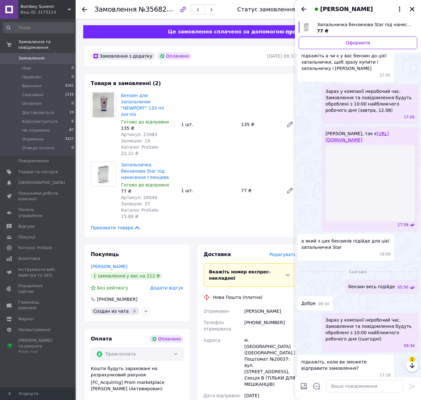
scroll to position [54, 0]
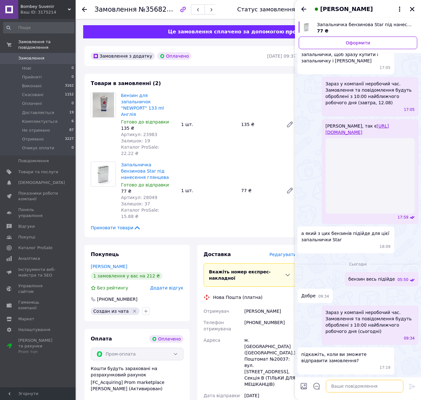
click at [355, 385] on textarea at bounding box center [364, 386] width 77 height 13
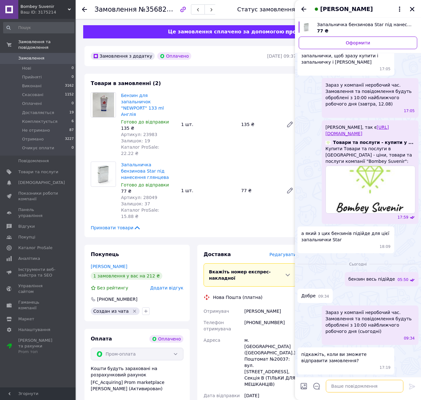
scroll to position [53, 0]
type textarea "вже запаковано, сьогодні"
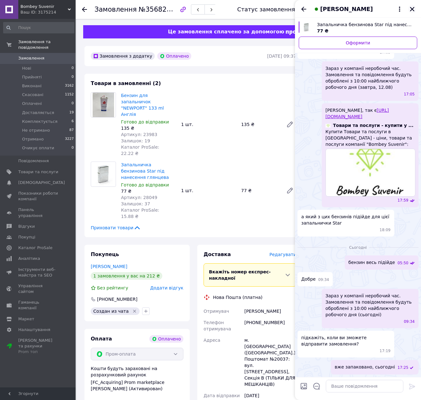
click at [417, 9] on div "Настя Халус" at bounding box center [358, 9] width 126 height 18
click at [411, 9] on icon "Закрити" at bounding box center [412, 9] width 6 height 6
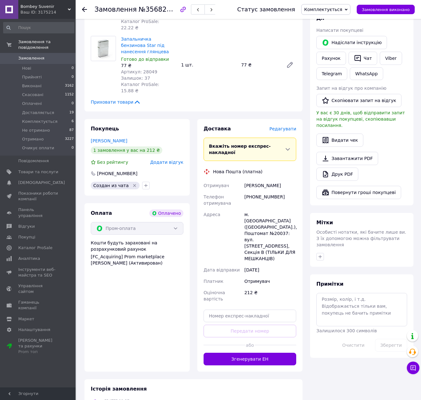
scroll to position [126, 0]
click at [257, 352] on button "Згенерувати ЕН" at bounding box center [249, 358] width 93 height 13
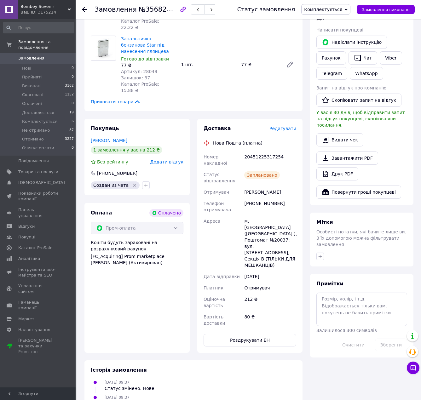
click at [342, 9] on span "Комплектується" at bounding box center [323, 9] width 38 height 5
click at [337, 60] on li "Доставляється" at bounding box center [325, 59] width 48 height 9
click at [40, 53] on link "Замовлення 0" at bounding box center [38, 58] width 77 height 11
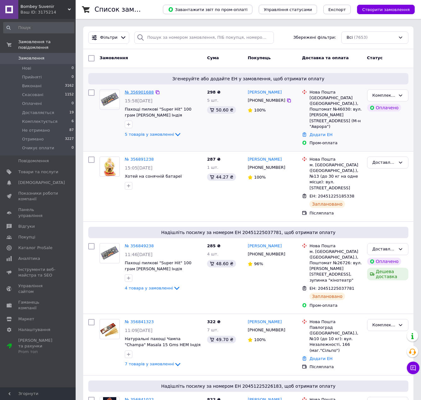
click at [136, 93] on link "№ 356901688" at bounding box center [139, 92] width 29 height 5
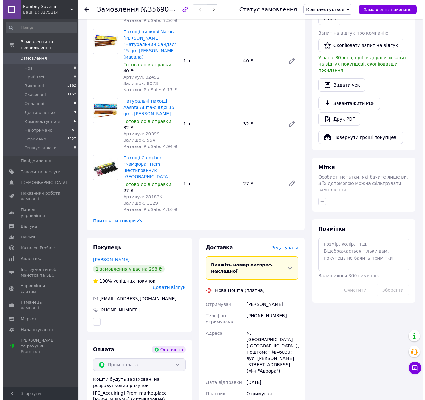
scroll to position [252, 0]
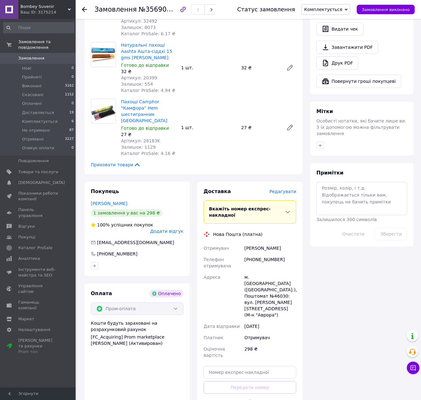
click at [282, 189] on span "Редагувати" at bounding box center [282, 191] width 27 height 5
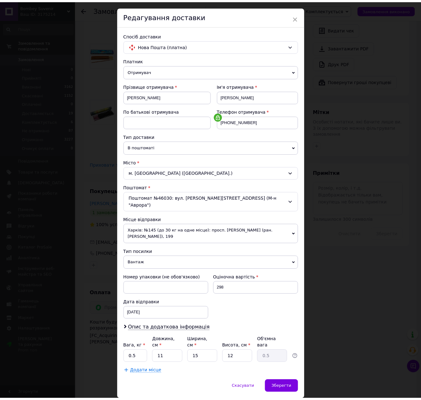
scroll to position [25, 0]
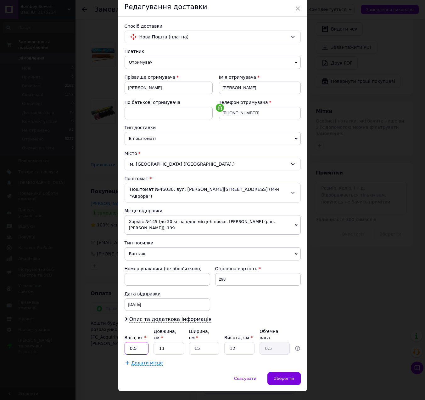
drag, startPoint x: 136, startPoint y: 334, endPoint x: 128, endPoint y: 333, distance: 8.5
click at [128, 342] on input "0.5" at bounding box center [137, 348] width 24 height 13
type input "1"
type input "3"
type input "0.14"
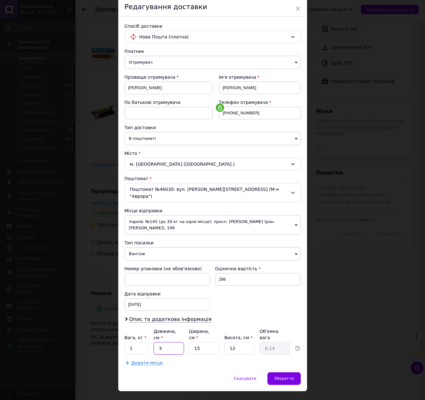
type input "30"
type input "1.35"
type input "30"
type input "1"
type input "0.1"
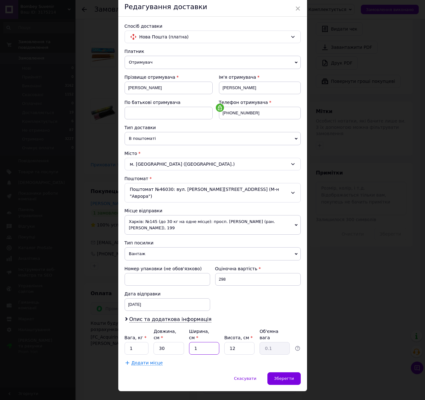
type input "12"
type input "1.08"
type input "12"
type input "1"
type input "0.1"
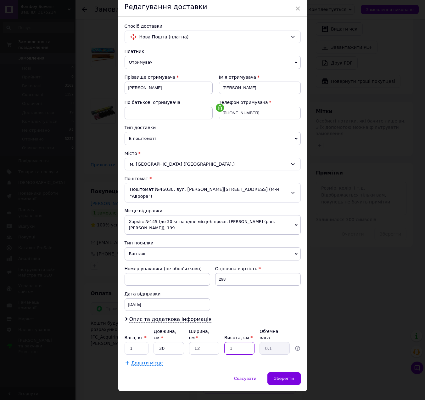
type input "10"
type input "0.9"
type input "10"
click at [288, 376] on span "Зберегти" at bounding box center [284, 378] width 20 height 5
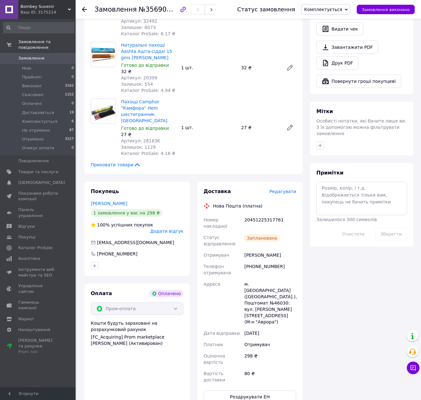
click at [332, 9] on span "Комплектується" at bounding box center [323, 9] width 38 height 5
click at [332, 57] on li "Доставляється" at bounding box center [325, 59] width 48 height 9
click at [43, 55] on span "Замовлення" at bounding box center [38, 58] width 40 height 6
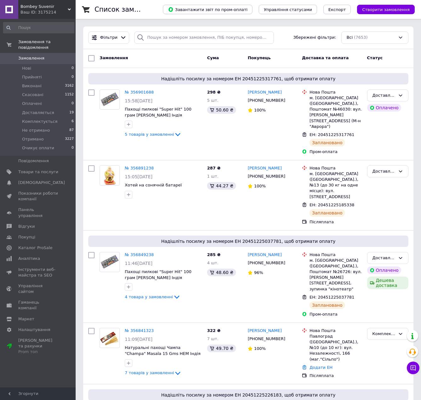
click at [144, 328] on link "№ 356841323" at bounding box center [139, 330] width 29 height 5
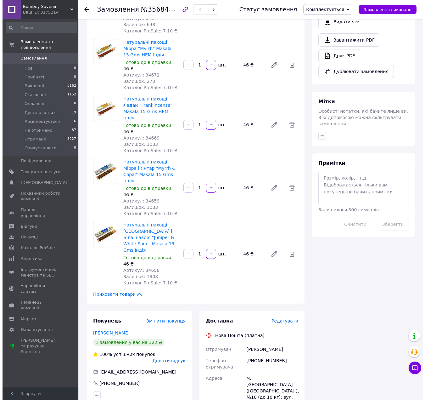
scroll to position [283, 0]
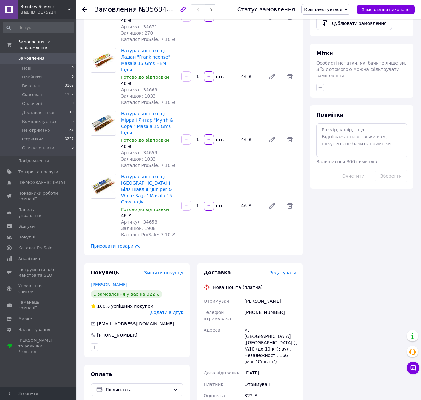
click at [285, 270] on span "Редагувати" at bounding box center [282, 272] width 27 height 5
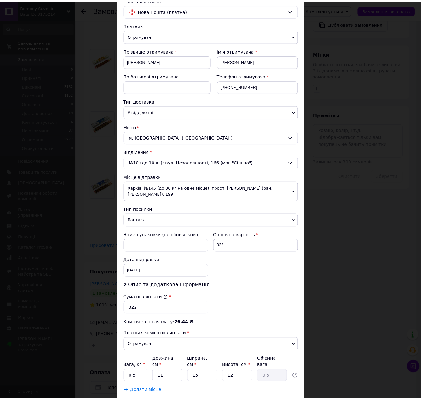
scroll to position [87, 0]
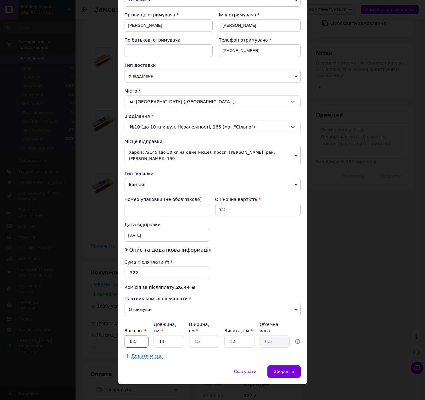
drag, startPoint x: 140, startPoint y: 335, endPoint x: 128, endPoint y: 336, distance: 12.6
click at [128, 336] on input "0.5" at bounding box center [137, 341] width 24 height 13
type input "1"
type input "3"
type input "0.14"
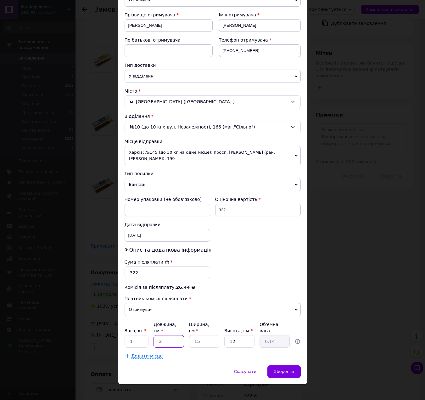
type input "30"
type input "1.35"
type input "30"
type input "1"
type input "0.1"
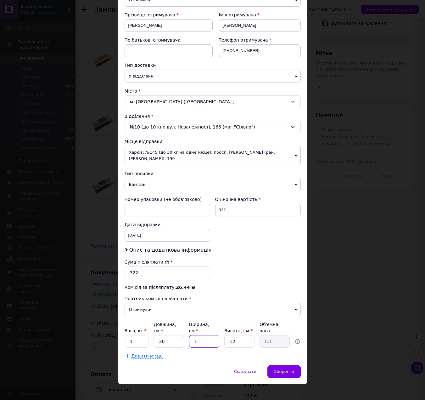
type input "12"
type input "1.08"
type input "12"
type input "1"
type input "0.1"
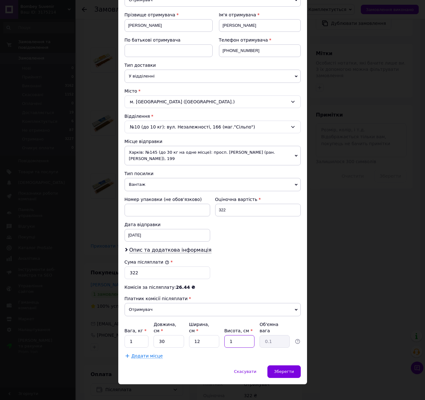
type input "10"
type input "0.9"
type input "10"
click at [280, 365] on div "Зберегти" at bounding box center [284, 371] width 33 height 13
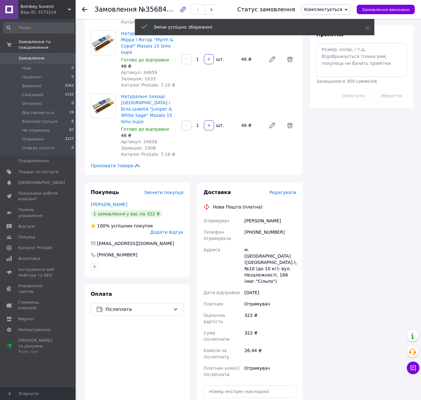
scroll to position [378, 0]
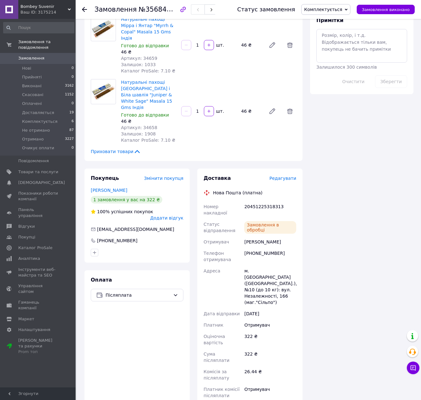
click at [350, 11] on div "Комплектується Прийнято Виконано Скасовано Оплачено Доставляється Не отримано О…" at bounding box center [325, 9] width 49 height 11
click at [335, 59] on li "Доставляється" at bounding box center [325, 59] width 48 height 9
click at [41, 119] on span "Комплектується" at bounding box center [39, 122] width 35 height 6
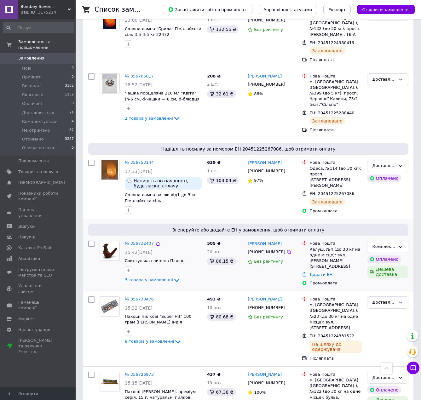
scroll to position [787, 0]
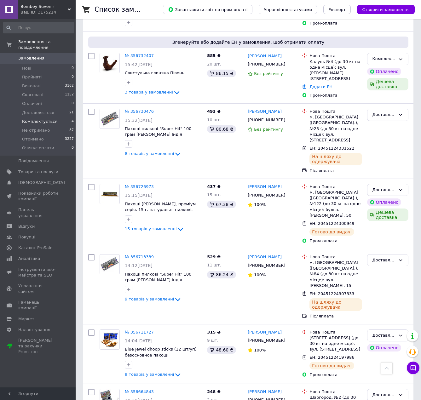
click at [54, 117] on li "Комплектується 4" at bounding box center [38, 121] width 77 height 9
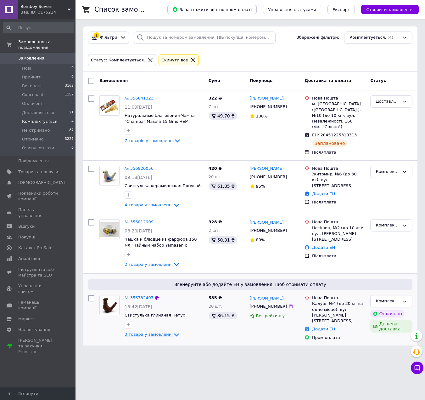
click at [173, 336] on icon at bounding box center [177, 335] width 8 height 8
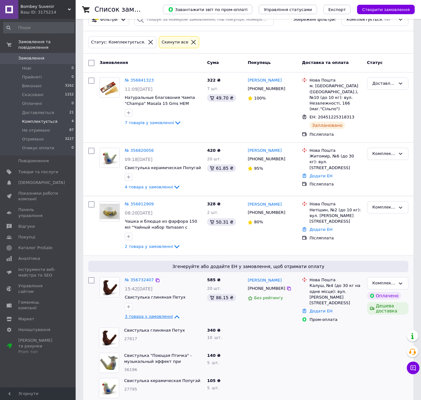
scroll to position [27, 0]
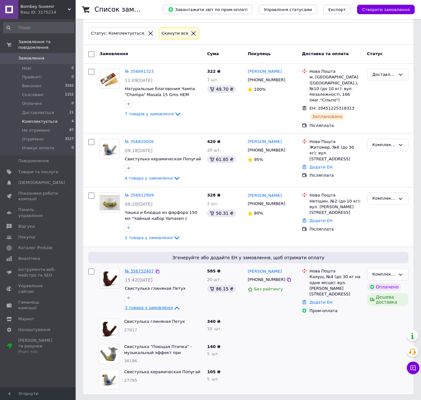
click at [132, 271] on link "№ 356732407" at bounding box center [139, 271] width 29 height 5
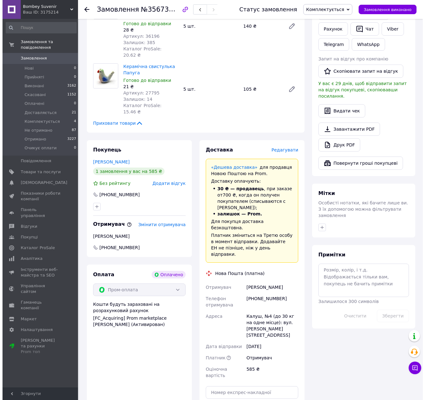
scroll to position [189, 0]
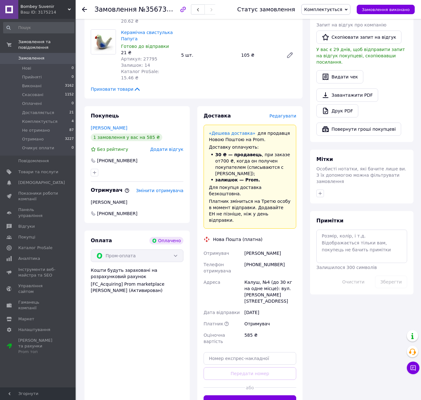
click at [287, 113] on span "Редагувати" at bounding box center [282, 115] width 27 height 5
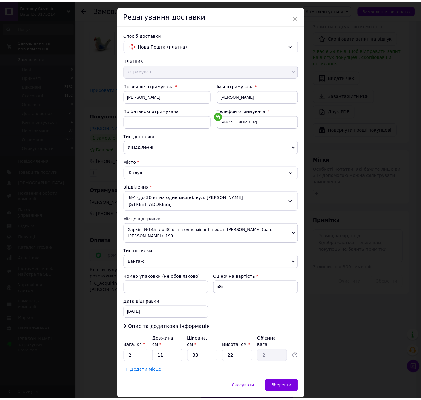
scroll to position [25, 0]
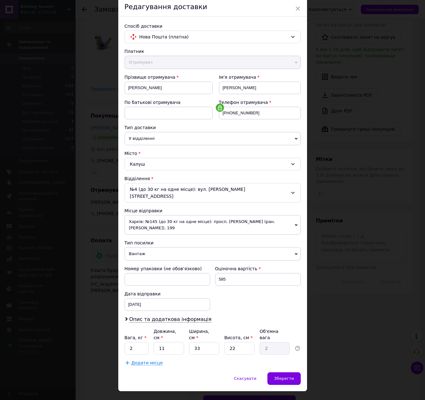
click at [245, 372] on div "Скасувати" at bounding box center [246, 378] width 36 height 13
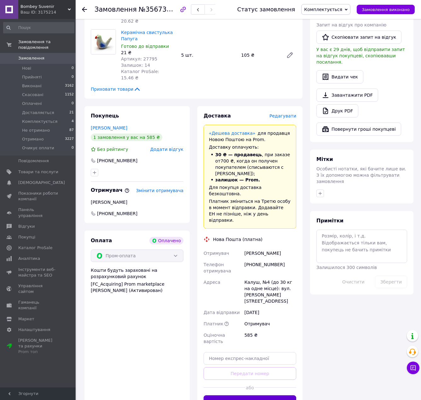
click at [261, 395] on button "Згенерувати ЕН" at bounding box center [249, 401] width 93 height 13
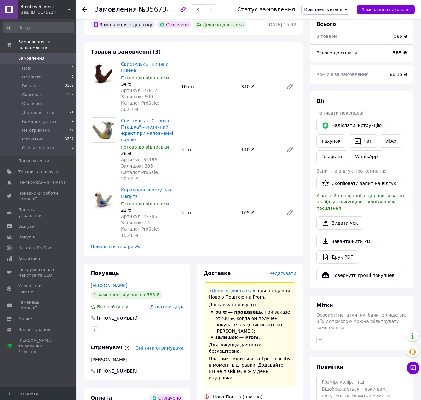
scroll to position [0, 0]
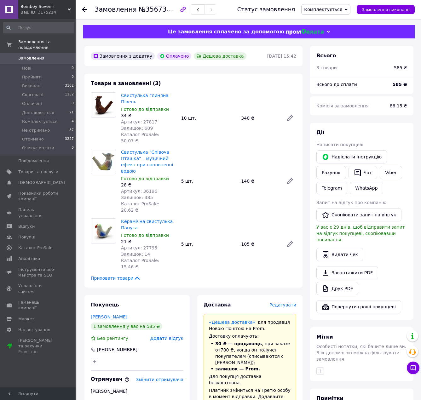
click at [338, 7] on span "Комплектується" at bounding box center [323, 9] width 38 height 5
click at [336, 60] on li "Доставляється" at bounding box center [325, 59] width 48 height 9
click at [46, 55] on span "Замовлення" at bounding box center [38, 58] width 40 height 6
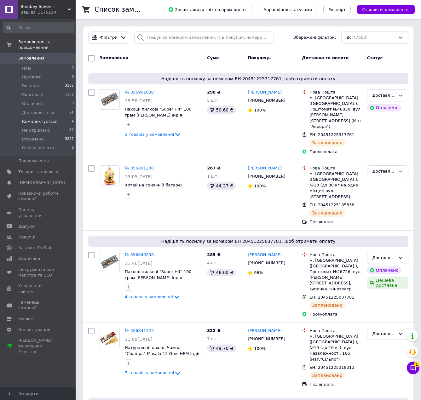
click at [53, 117] on li "Комплектується 4" at bounding box center [38, 121] width 77 height 9
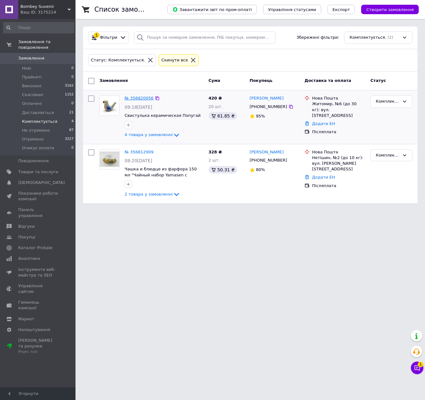
click at [133, 99] on link "№ 356820056" at bounding box center [139, 98] width 29 height 5
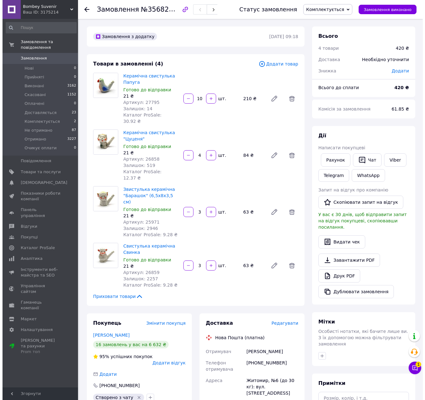
scroll to position [63, 0]
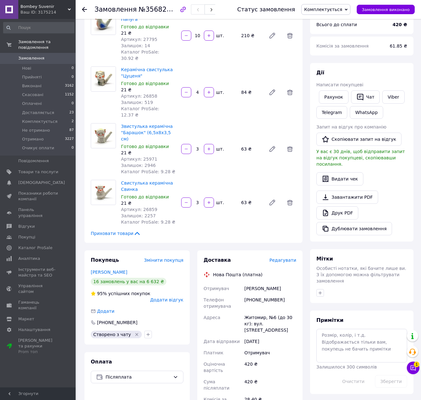
click at [283, 258] on span "Редагувати" at bounding box center [282, 260] width 27 height 5
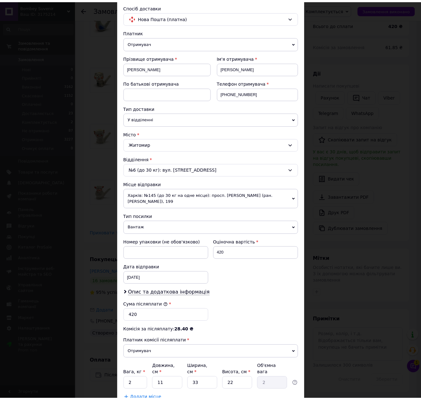
scroll to position [87, 0]
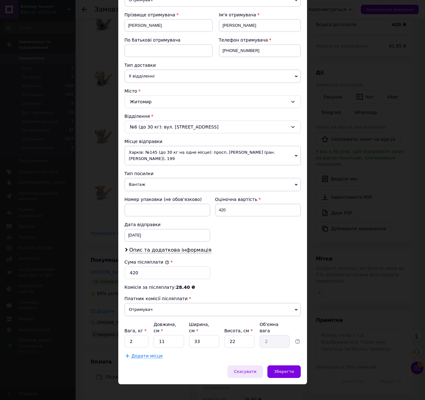
click at [245, 369] on span "Скасувати" at bounding box center [245, 371] width 22 height 5
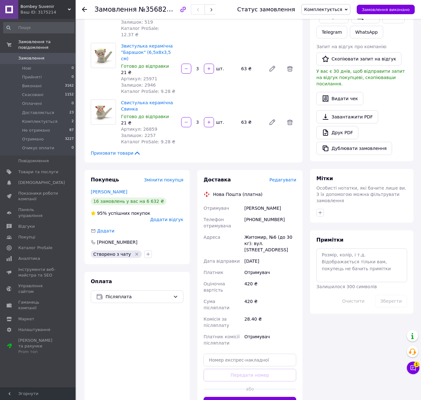
scroll to position [189, 0]
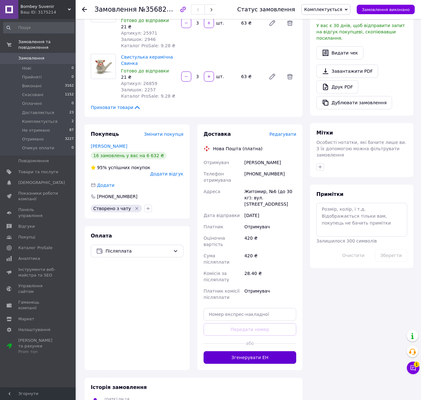
click at [264, 351] on button "Згенерувати ЕН" at bounding box center [249, 357] width 93 height 13
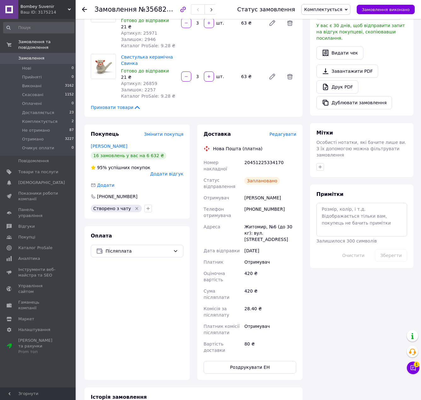
click at [336, 9] on span "Комплектується" at bounding box center [323, 9] width 38 height 5
click at [331, 60] on li "Доставляється" at bounding box center [325, 59] width 48 height 9
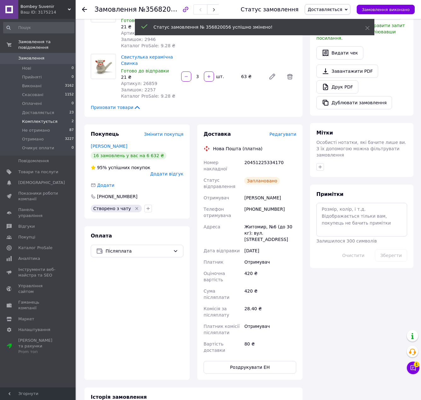
click at [58, 117] on li "Комплектується 2" at bounding box center [38, 121] width 77 height 9
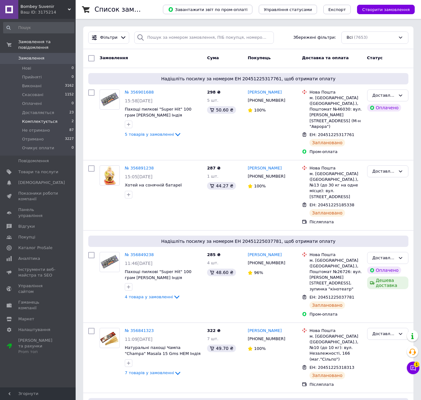
click at [44, 119] on span "Комплектується" at bounding box center [39, 122] width 35 height 6
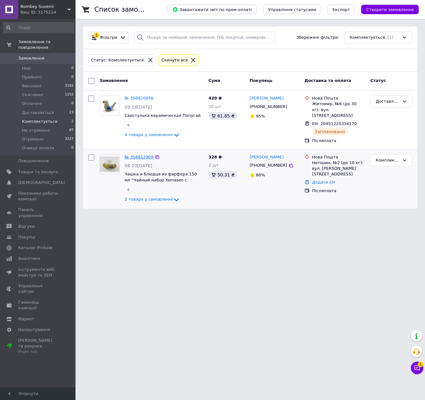
click at [145, 155] on link "№ 356812909" at bounding box center [139, 157] width 29 height 5
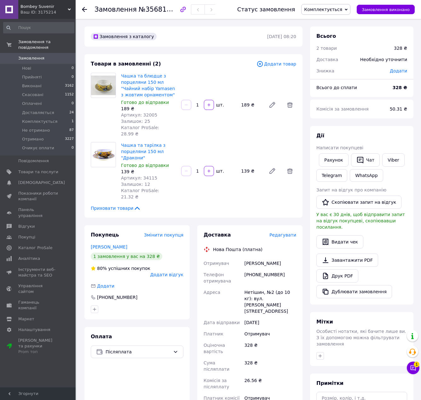
click at [281, 232] on span "Редагувати" at bounding box center [282, 234] width 27 height 5
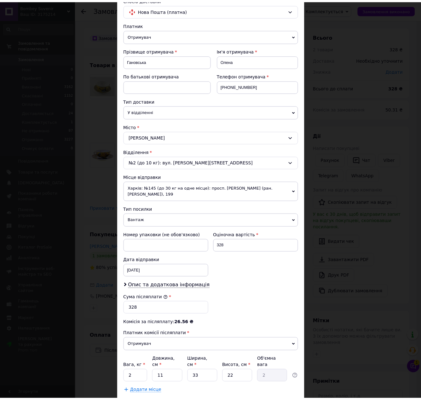
scroll to position [87, 0]
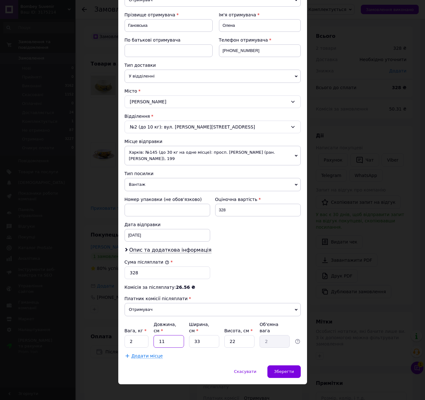
drag, startPoint x: 170, startPoint y: 334, endPoint x: 158, endPoint y: 333, distance: 12.7
click at [158, 335] on input "11" at bounding box center [169, 341] width 30 height 13
type input "3"
type input "0.54"
type input "39"
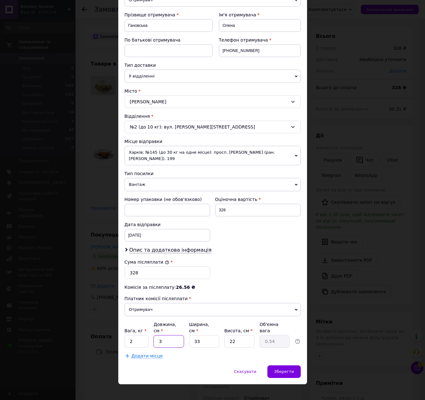
type input "7.08"
type input "39"
type input "1"
type input "0.21"
type input "19"
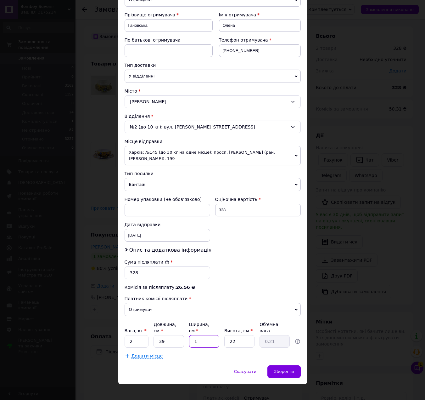
type input "4.08"
type input "19"
type input "1"
type input "0.19"
type input "11"
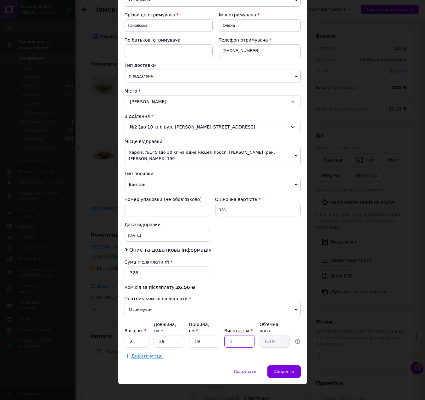
type input "2.04"
type input "1"
type input "0.19"
type input "10"
type input "1.85"
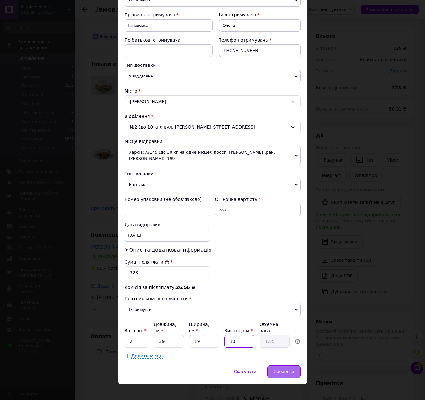
type input "10"
click at [283, 365] on div "Зберегти" at bounding box center [284, 371] width 33 height 13
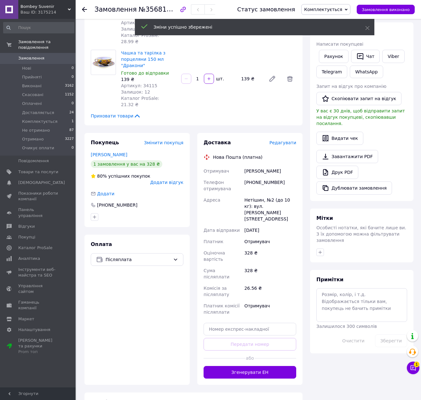
scroll to position [94, 0]
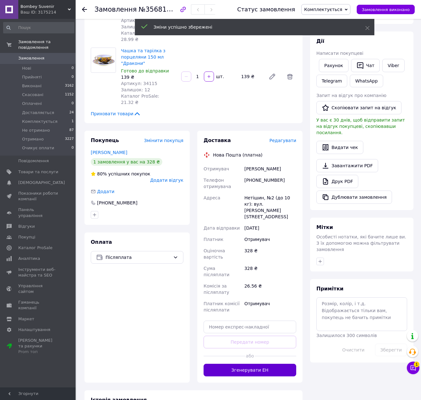
click at [270, 364] on button "Згенерувати ЕН" at bounding box center [249, 370] width 93 height 13
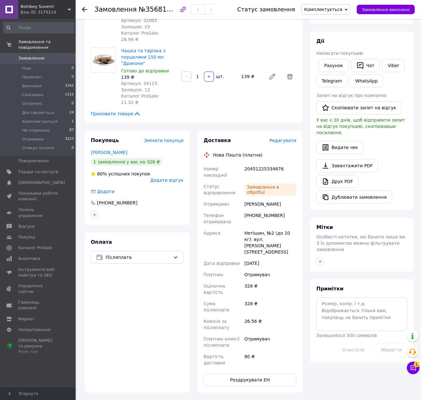
click at [342, 11] on span "Комплектується" at bounding box center [323, 9] width 38 height 5
click at [331, 60] on li "Доставляється" at bounding box center [325, 59] width 48 height 9
click at [39, 55] on span "Замовлення" at bounding box center [31, 58] width 26 height 6
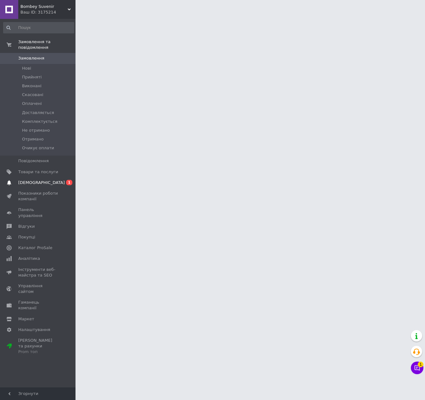
click at [56, 180] on span "[DEMOGRAPHIC_DATA]" at bounding box center [38, 183] width 40 height 6
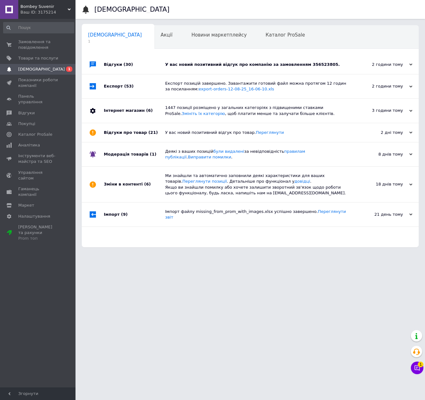
click at [149, 64] on div "Відгуки (30)" at bounding box center [134, 64] width 61 height 19
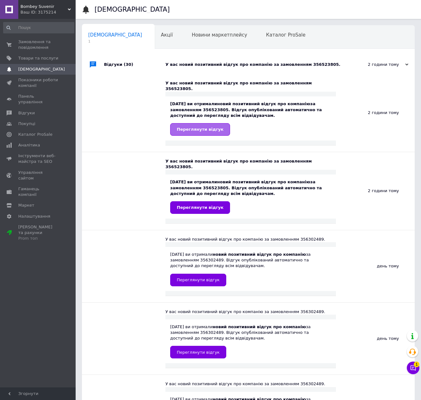
click at [203, 127] on span "Переглянути відгук" at bounding box center [200, 129] width 47 height 5
